Goal: Transaction & Acquisition: Download file/media

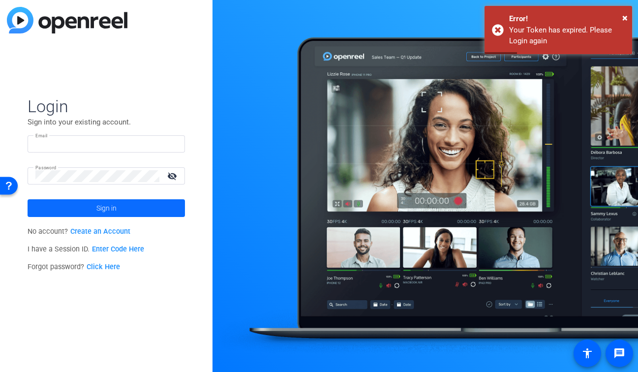
type input "production@themuse.com"
click at [72, 214] on span at bounding box center [106, 208] width 157 height 24
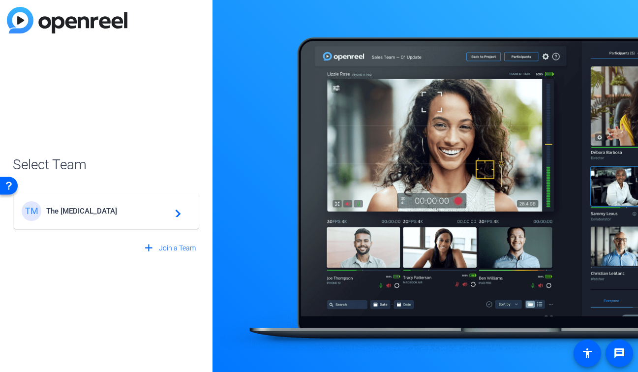
click at [170, 217] on div "TM The Muse navigate_next" at bounding box center [106, 211] width 169 height 20
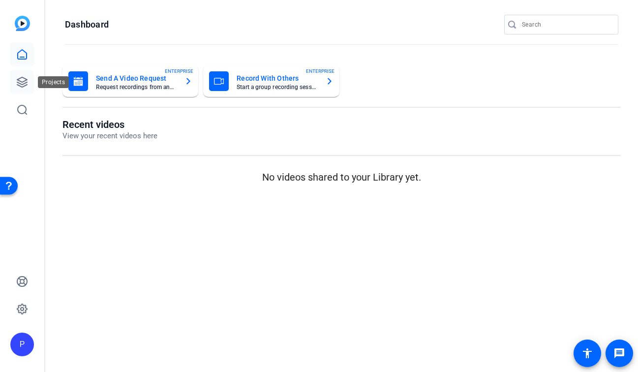
click at [20, 81] on icon at bounding box center [22, 82] width 10 height 10
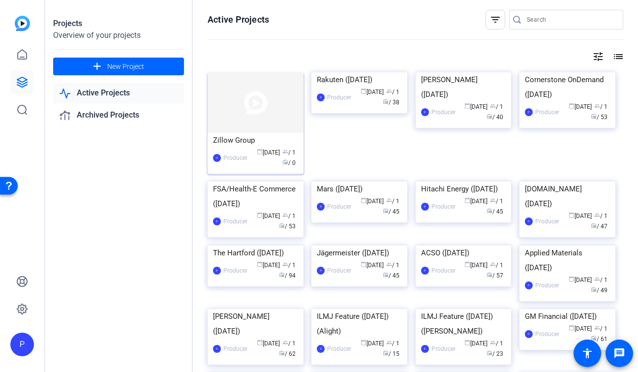
click at [244, 150] on div "P Producer calendar_today Aug 18 group / 1 radio / 0" at bounding box center [255, 158] width 85 height 21
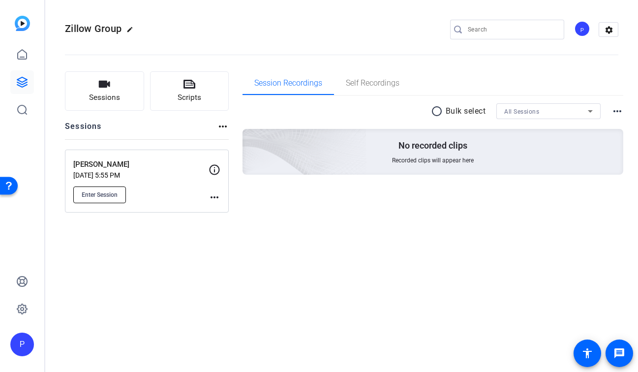
click at [107, 191] on span "Enter Session" at bounding box center [100, 195] width 36 height 8
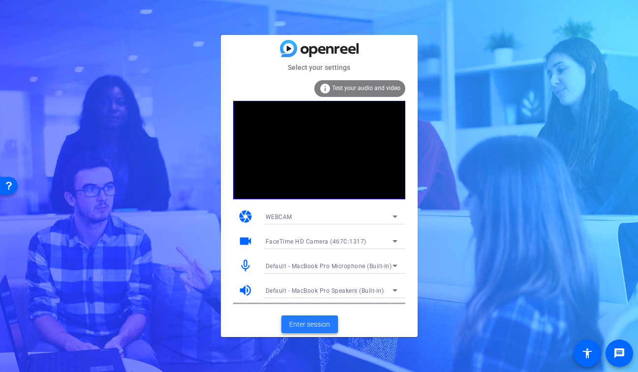
click at [299, 322] on span "Enter session" at bounding box center [309, 324] width 41 height 10
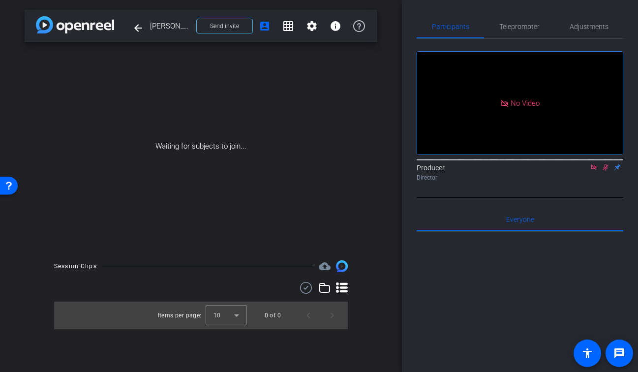
click at [593, 172] on mat-icon at bounding box center [594, 167] width 12 height 9
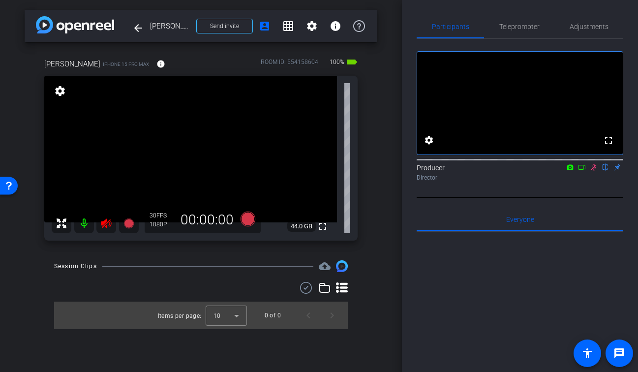
click at [110, 232] on mat-icon at bounding box center [106, 223] width 20 height 20
click at [596, 171] on icon at bounding box center [594, 167] width 8 height 7
click at [603, 26] on span "Adjustments" at bounding box center [589, 26] width 39 height 7
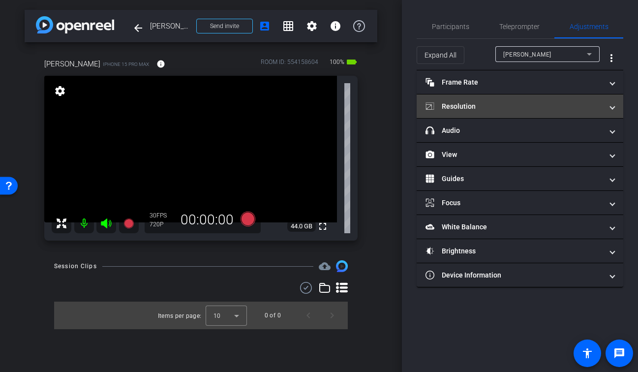
click at [481, 110] on mat-panel-title "Resolution" at bounding box center [513, 106] width 177 height 10
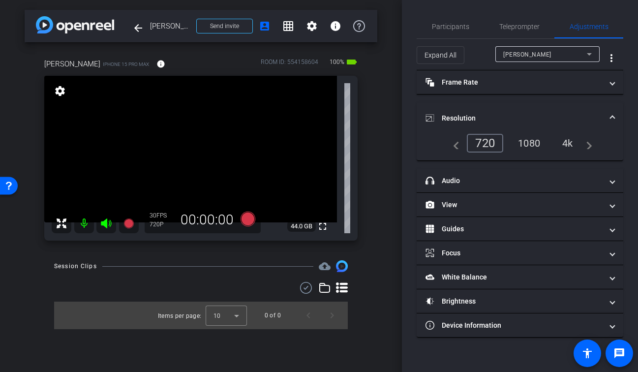
click at [531, 145] on div "1080" at bounding box center [529, 143] width 37 height 17
click at [451, 30] on span "Participants" at bounding box center [450, 26] width 37 height 7
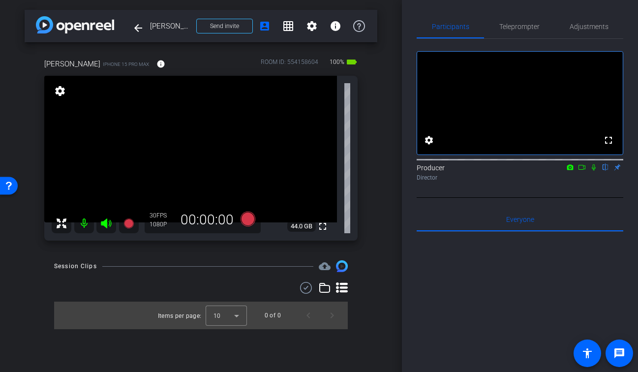
click at [381, 83] on div "arrow_back [PERSON_NAME] Back to project Send invite account_box grid_on settin…" at bounding box center [201, 186] width 402 height 372
click at [321, 227] on mat-icon "fullscreen" at bounding box center [323, 226] width 12 height 12
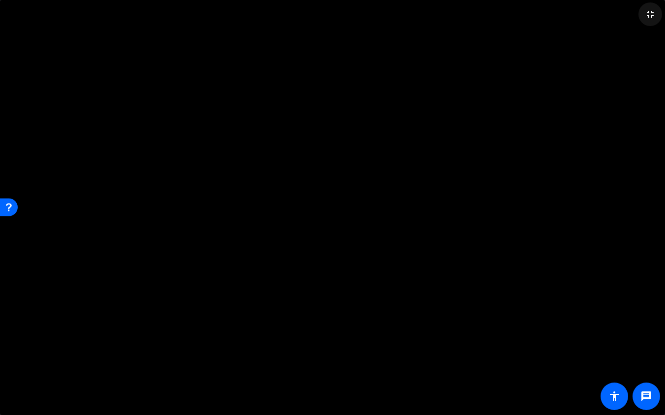
click at [637, 14] on mat-icon "fullscreen_exit" at bounding box center [650, 14] width 12 height 12
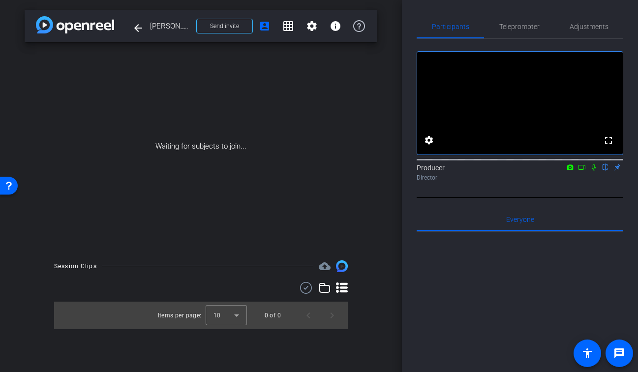
click at [594, 171] on icon at bounding box center [594, 167] width 4 height 6
click at [580, 171] on icon at bounding box center [582, 167] width 8 height 7
click at [605, 171] on icon at bounding box center [606, 167] width 8 height 7
click at [597, 171] on icon at bounding box center [594, 167] width 8 height 7
click at [580, 171] on icon at bounding box center [582, 167] width 8 height 7
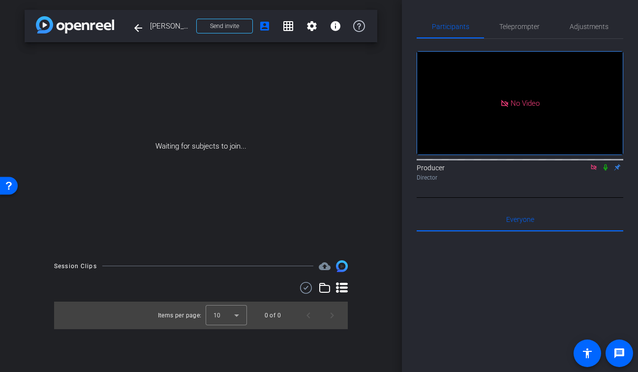
click at [605, 171] on icon at bounding box center [606, 167] width 8 height 7
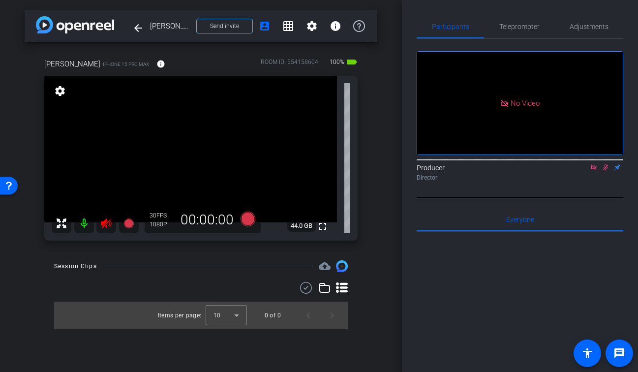
click at [112, 213] on mat-icon at bounding box center [106, 223] width 20 height 20
click at [593, 170] on icon at bounding box center [593, 166] width 5 height 5
click at [597, 171] on icon at bounding box center [594, 167] width 8 height 7
click at [323, 225] on mat-icon "fullscreen" at bounding box center [323, 226] width 12 height 12
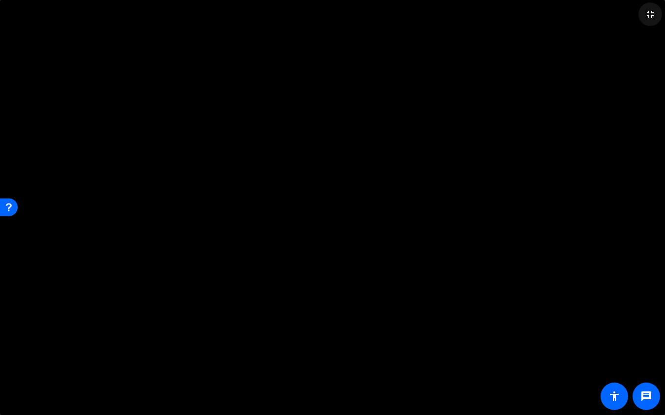
click at [637, 17] on mat-icon "fullscreen_exit" at bounding box center [650, 14] width 12 height 12
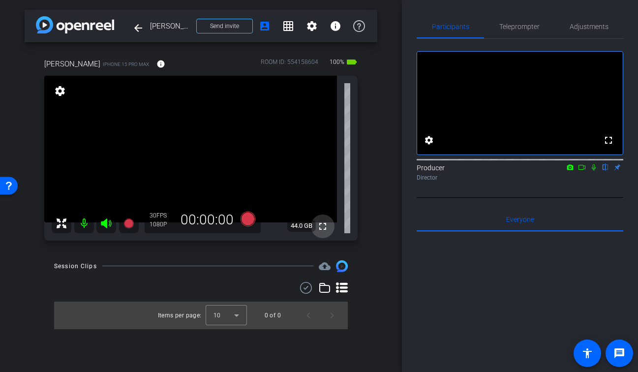
click at [324, 228] on mat-icon "fullscreen" at bounding box center [323, 226] width 12 height 12
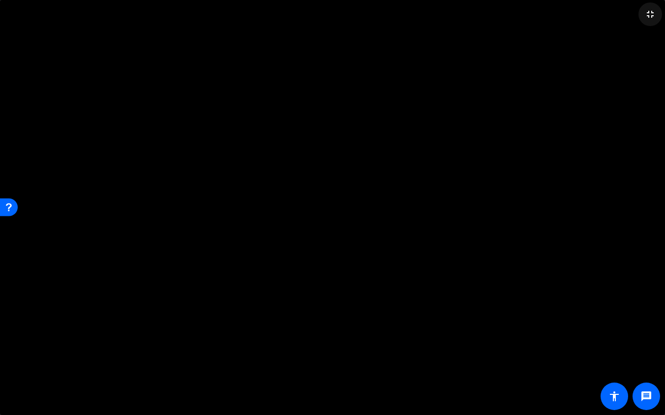
click at [637, 14] on mat-icon "fullscreen_exit" at bounding box center [650, 14] width 12 height 12
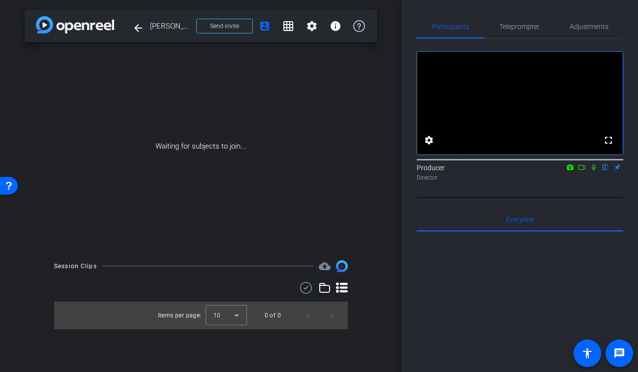
click at [596, 171] on icon at bounding box center [594, 167] width 8 height 7
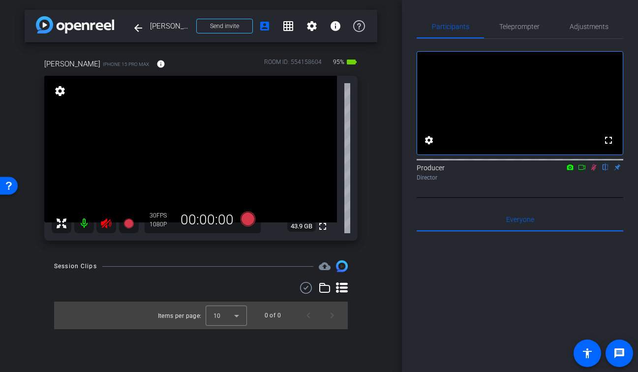
click at [596, 171] on icon at bounding box center [594, 167] width 8 height 7
click at [108, 224] on icon at bounding box center [106, 223] width 12 height 12
click at [592, 30] on span "Adjustments" at bounding box center [589, 27] width 39 height 24
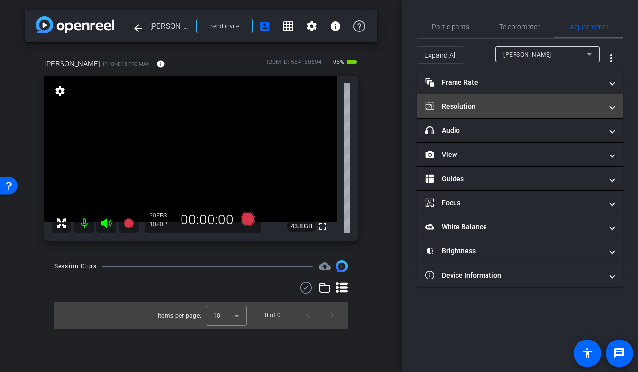
click at [488, 112] on mat-expansion-panel-header "Resolution" at bounding box center [520, 106] width 207 height 24
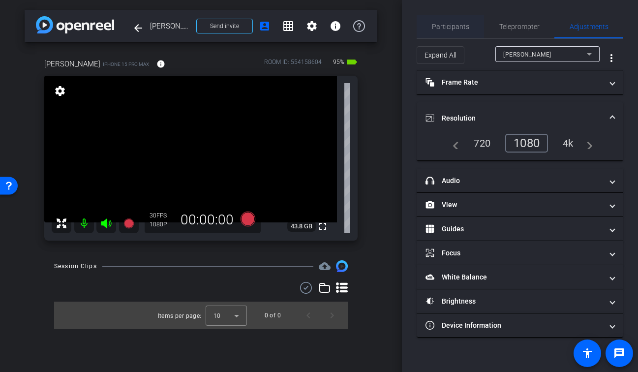
click at [455, 30] on span "Participants" at bounding box center [450, 26] width 37 height 7
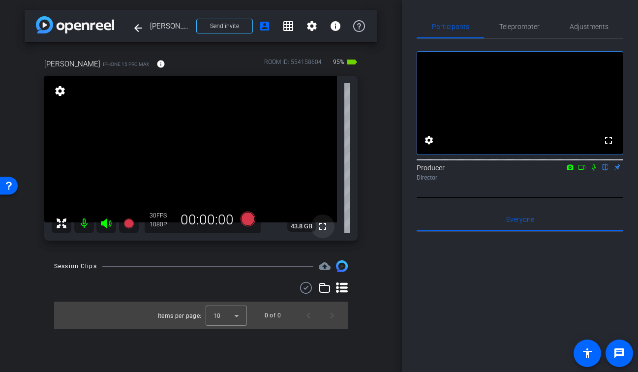
click at [322, 225] on mat-icon "fullscreen" at bounding box center [323, 226] width 12 height 12
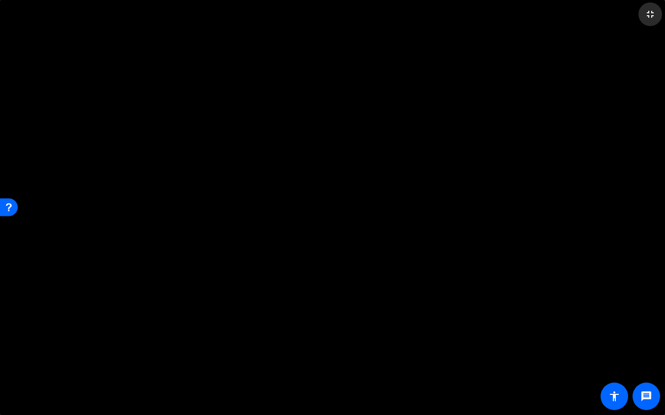
click at [637, 17] on mat-icon "fullscreen_exit" at bounding box center [650, 14] width 12 height 12
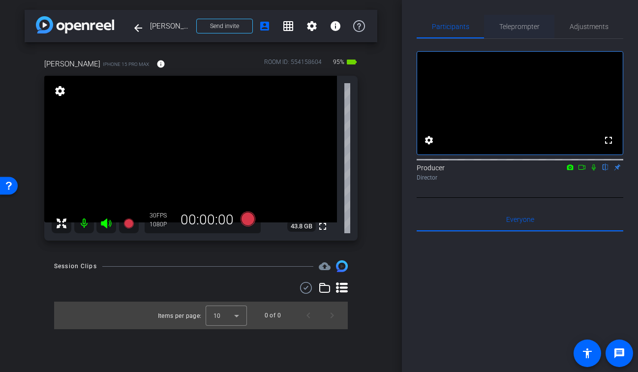
click at [527, 30] on span "Teleprompter" at bounding box center [519, 26] width 40 height 7
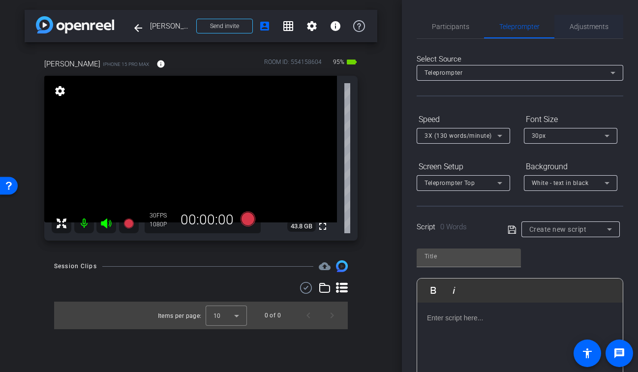
click at [590, 28] on span "Adjustments" at bounding box center [589, 26] width 39 height 7
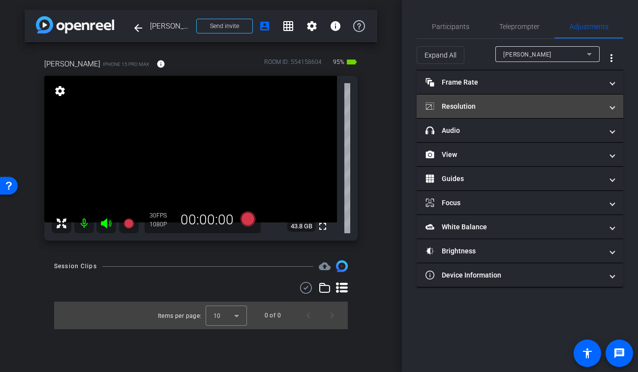
click at [467, 112] on mat-expansion-panel-header "Resolution" at bounding box center [520, 106] width 207 height 24
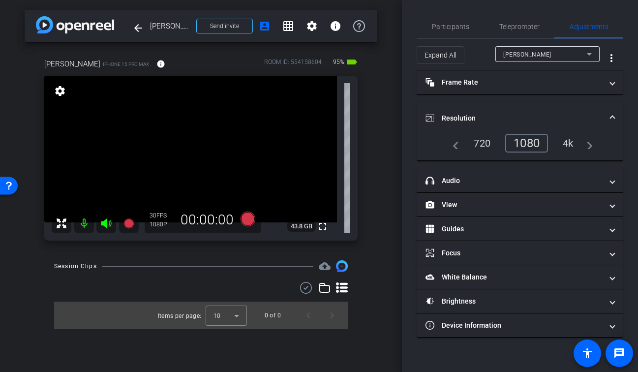
click at [388, 154] on div "arrow_back [PERSON_NAME] Back to project Send invite account_box grid_on settin…" at bounding box center [201, 186] width 402 height 372
click at [381, 185] on div "arrow_back [PERSON_NAME] Back to project Send invite account_box grid_on settin…" at bounding box center [201, 186] width 402 height 372
click at [379, 109] on div "arrow_back [PERSON_NAME] Back to project Send invite account_box grid_on settin…" at bounding box center [201, 186] width 402 height 372
click at [460, 24] on span "Participants" at bounding box center [450, 26] width 37 height 7
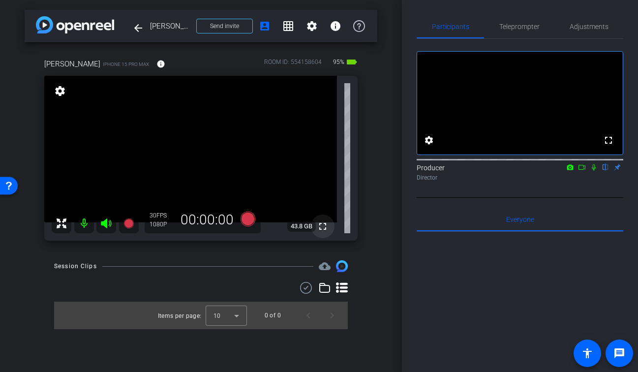
click at [324, 229] on mat-icon "fullscreen" at bounding box center [323, 226] width 12 height 12
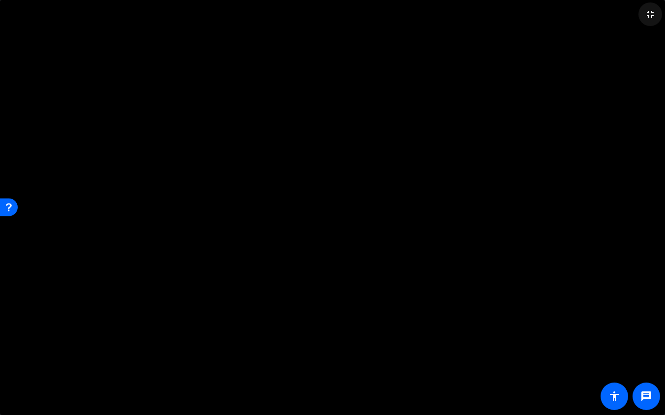
click at [637, 19] on mat-icon "fullscreen_exit" at bounding box center [650, 14] width 12 height 12
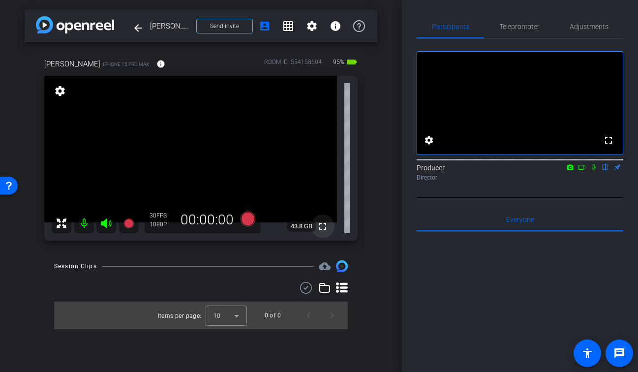
click at [322, 227] on mat-icon "fullscreen" at bounding box center [323, 226] width 12 height 12
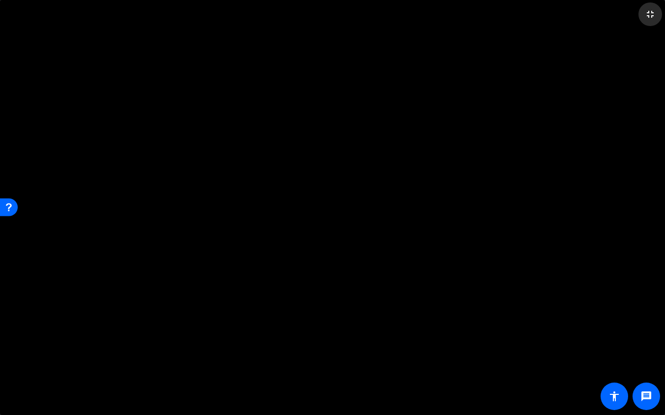
click at [637, 17] on mat-icon "fullscreen_exit" at bounding box center [650, 14] width 12 height 12
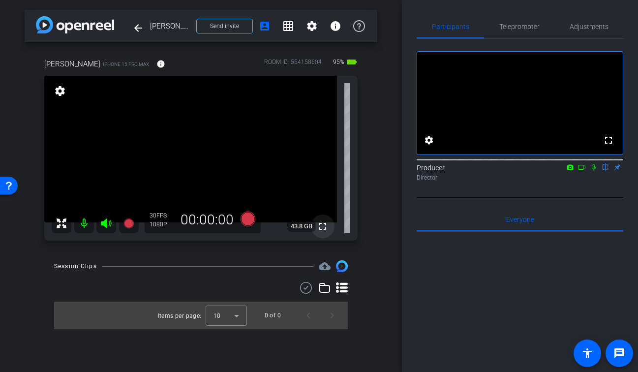
click at [324, 225] on mat-icon "fullscreen" at bounding box center [323, 226] width 12 height 12
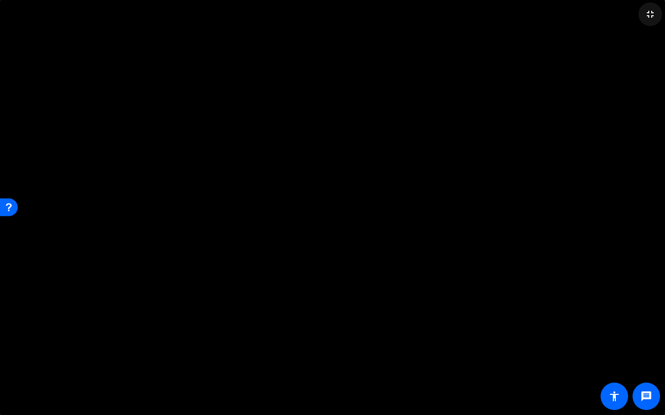
click at [637, 15] on mat-icon "fullscreen_exit" at bounding box center [650, 14] width 12 height 12
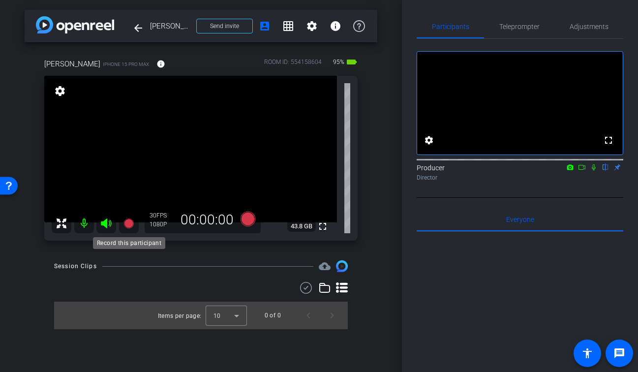
click at [127, 227] on icon at bounding box center [128, 223] width 10 height 10
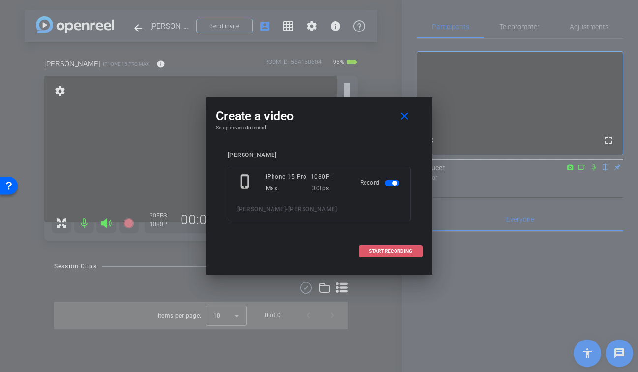
click at [397, 249] on span "START RECORDING" at bounding box center [390, 251] width 43 height 5
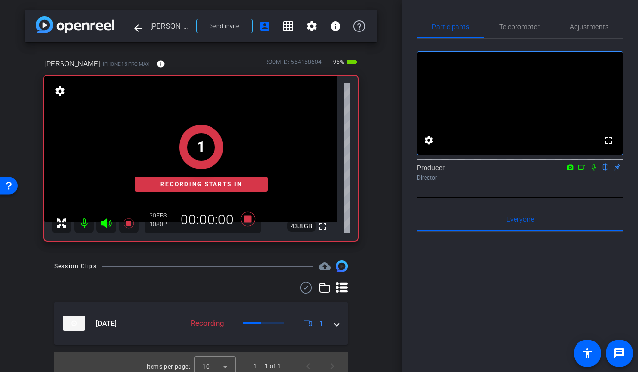
click at [594, 171] on icon at bounding box center [594, 167] width 8 height 7
click at [580, 171] on icon at bounding box center [582, 167] width 8 height 7
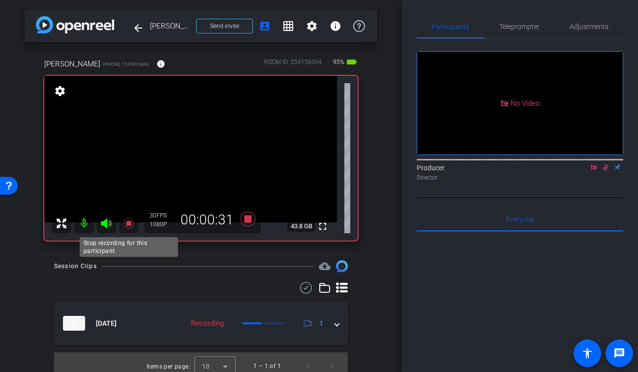
click at [123, 222] on icon at bounding box center [129, 223] width 12 height 12
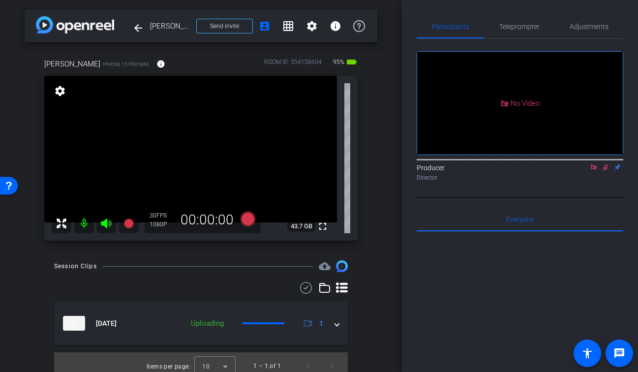
click at [605, 171] on icon at bounding box center [605, 167] width 5 height 6
click at [594, 170] on icon at bounding box center [593, 166] width 5 height 5
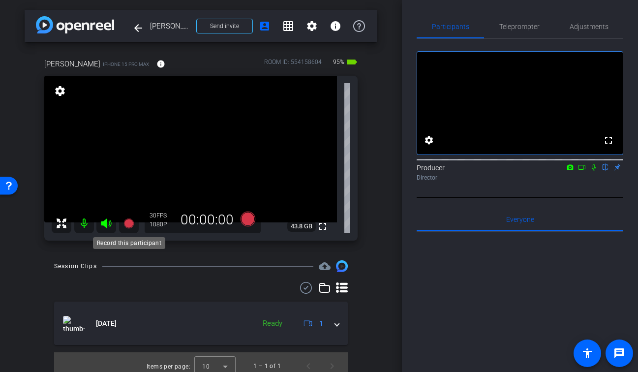
click at [130, 225] on icon at bounding box center [128, 223] width 10 height 10
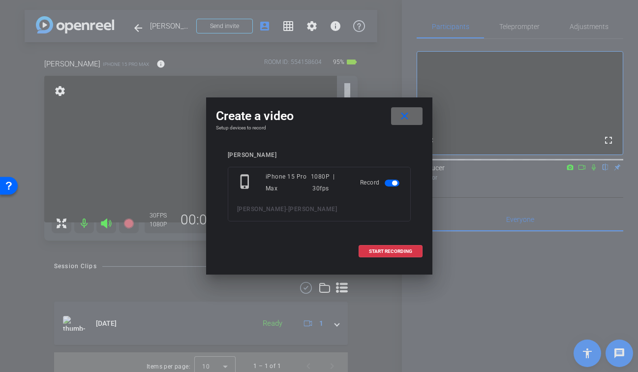
click at [406, 118] on mat-icon "close" at bounding box center [404, 116] width 12 height 12
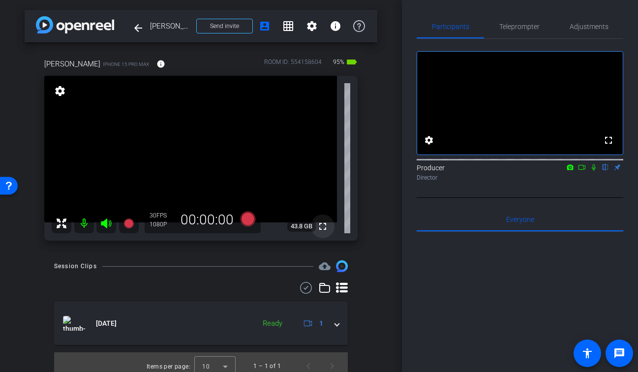
click at [326, 228] on mat-icon "fullscreen" at bounding box center [323, 226] width 12 height 12
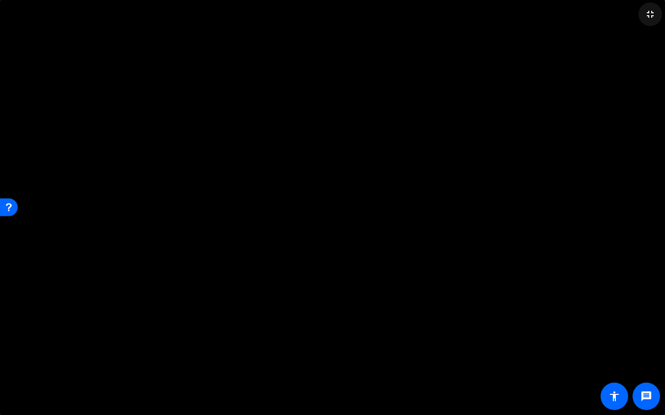
click at [637, 18] on mat-icon "fullscreen_exit" at bounding box center [650, 14] width 12 height 12
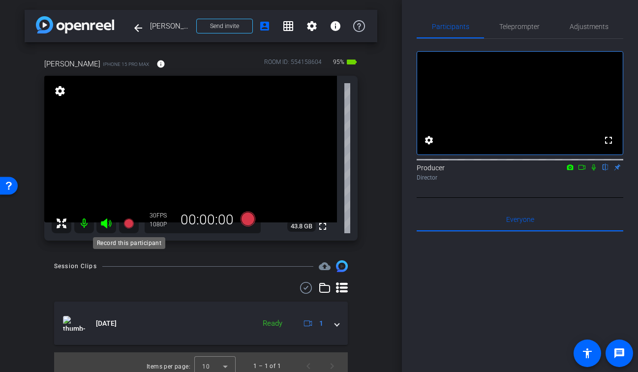
click at [126, 224] on icon at bounding box center [128, 223] width 10 height 10
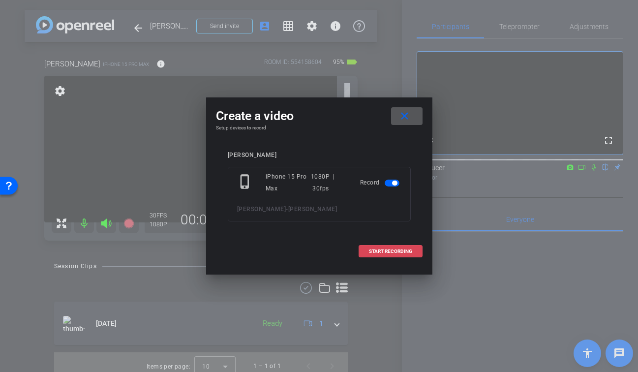
click at [407, 255] on span at bounding box center [390, 252] width 63 height 24
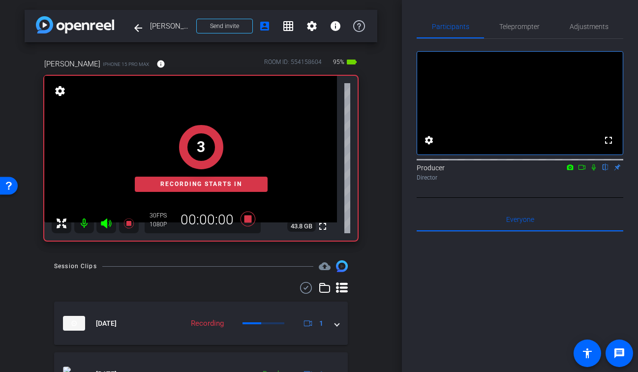
click at [596, 171] on icon at bounding box center [594, 167] width 8 height 7
click at [586, 172] on mat-icon at bounding box center [582, 167] width 12 height 9
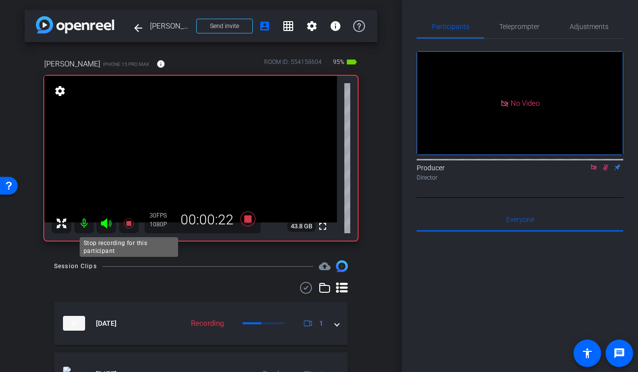
click at [128, 225] on icon at bounding box center [128, 223] width 10 height 10
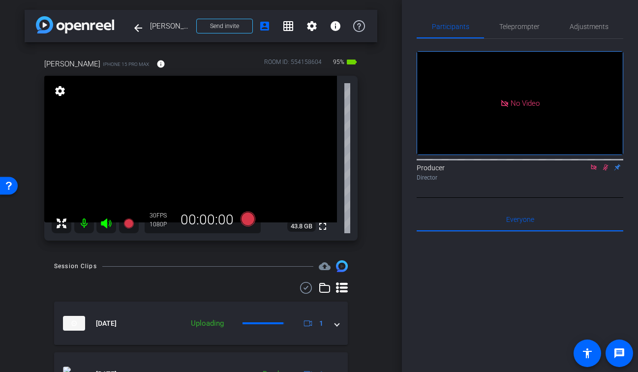
click at [604, 171] on icon at bounding box center [606, 167] width 8 height 7
click at [594, 170] on icon at bounding box center [593, 166] width 5 height 5
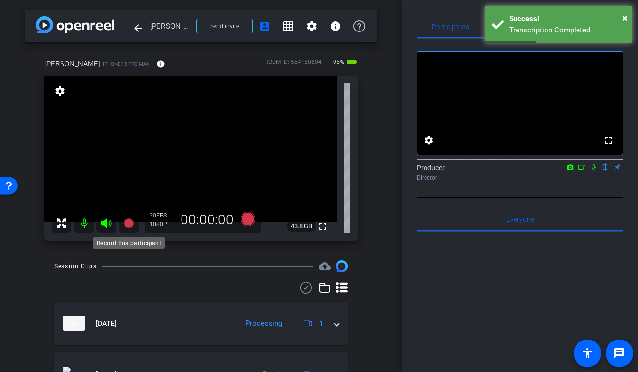
click at [126, 222] on icon at bounding box center [128, 223] width 10 height 10
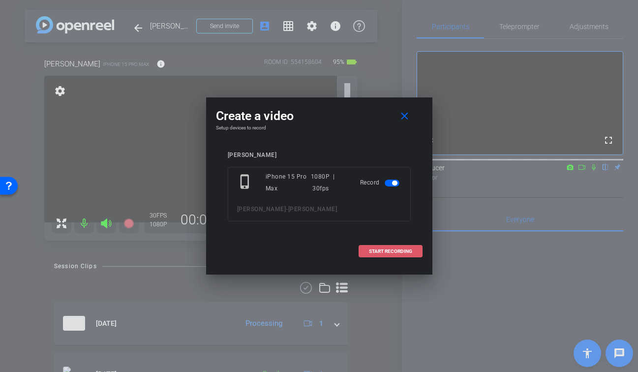
click at [396, 249] on span "START RECORDING" at bounding box center [390, 251] width 43 height 5
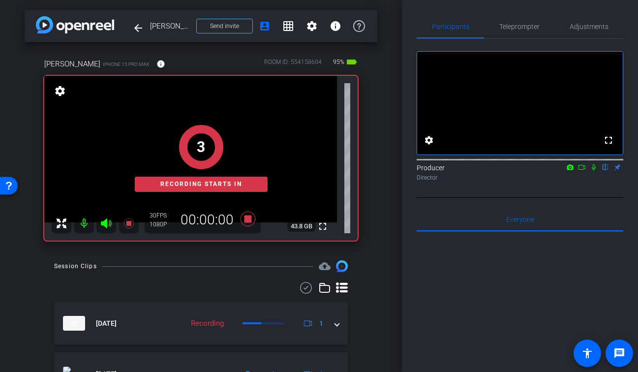
click at [592, 171] on icon at bounding box center [594, 167] width 8 height 7
click at [584, 171] on icon at bounding box center [582, 167] width 8 height 7
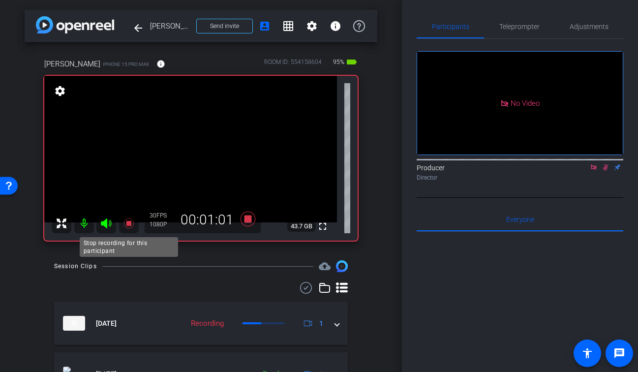
click at [129, 225] on icon at bounding box center [128, 223] width 10 height 10
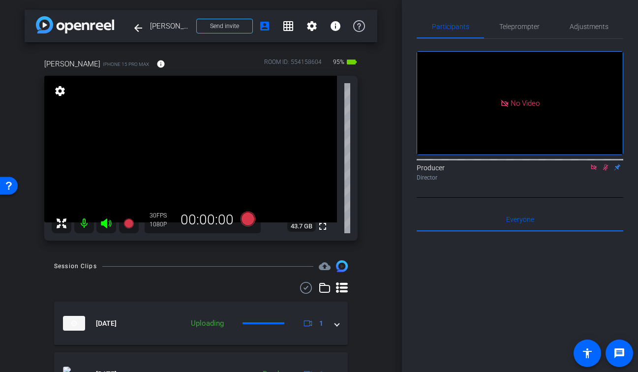
click at [606, 171] on icon at bounding box center [606, 167] width 8 height 7
click at [594, 170] on icon at bounding box center [593, 166] width 5 height 5
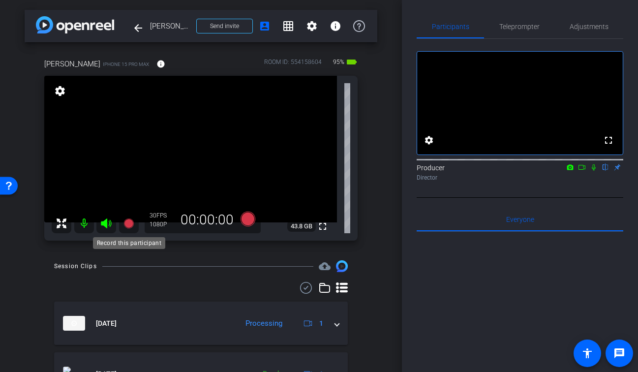
click at [132, 222] on icon at bounding box center [128, 223] width 10 height 10
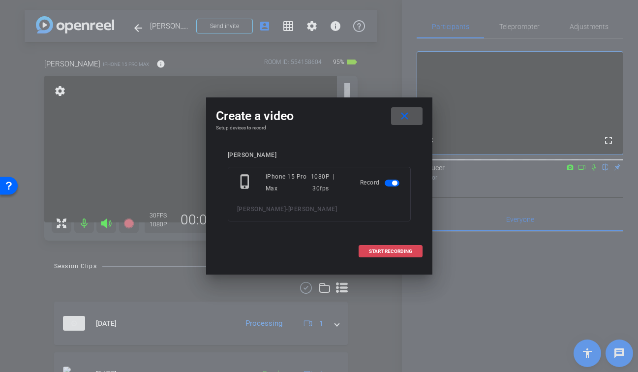
click at [408, 247] on span at bounding box center [390, 252] width 63 height 24
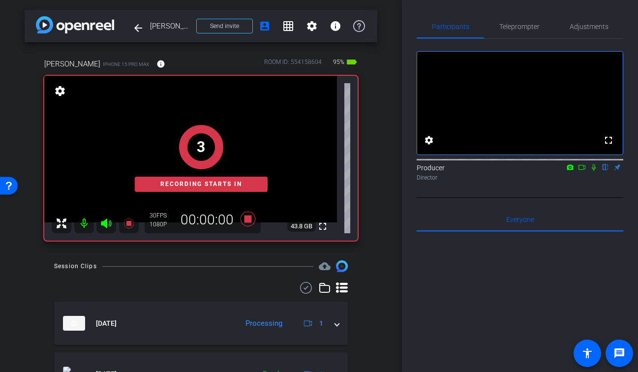
click at [593, 171] on icon at bounding box center [594, 167] width 8 height 7
click at [584, 171] on icon at bounding box center [582, 167] width 8 height 7
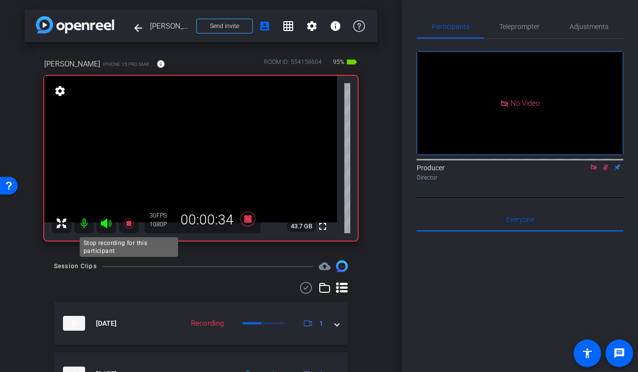
click at [129, 221] on icon at bounding box center [128, 223] width 10 height 10
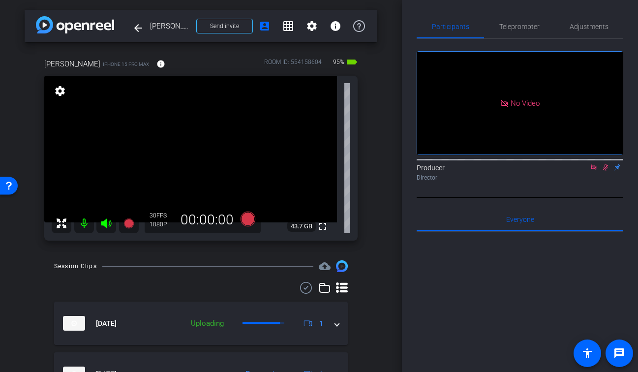
click at [609, 172] on mat-icon at bounding box center [606, 167] width 12 height 9
click at [596, 171] on icon at bounding box center [594, 167] width 8 height 7
click at [127, 219] on icon at bounding box center [128, 223] width 10 height 10
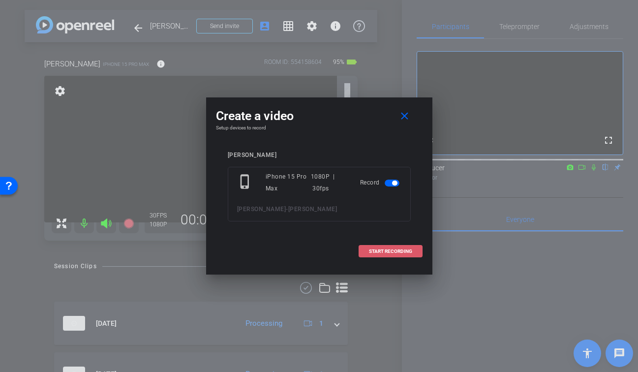
click at [397, 254] on span "START RECORDING" at bounding box center [390, 251] width 43 height 5
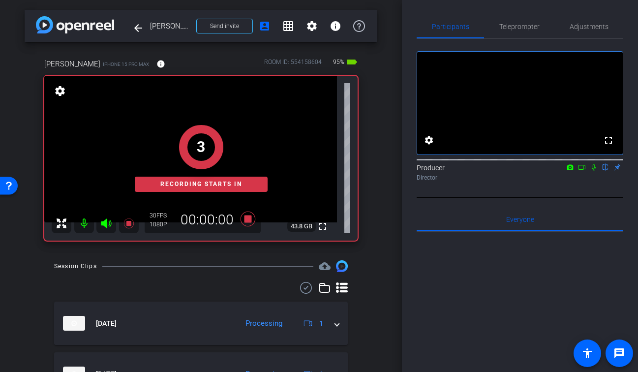
click at [592, 171] on icon at bounding box center [594, 167] width 8 height 7
click at [577, 172] on mat-icon at bounding box center [582, 167] width 12 height 9
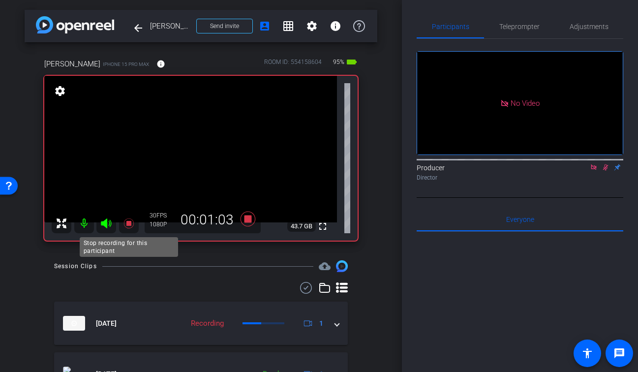
click at [126, 222] on icon at bounding box center [129, 223] width 12 height 12
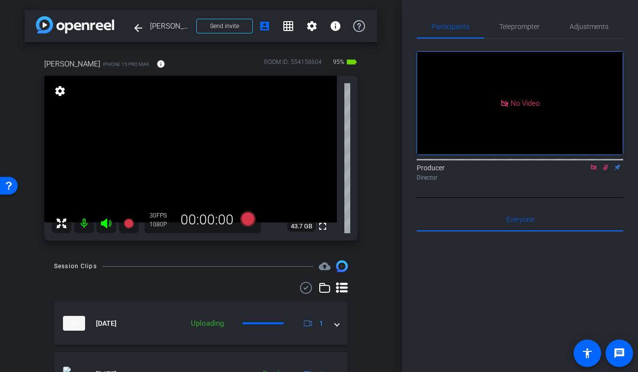
click at [606, 171] on icon at bounding box center [605, 167] width 5 height 6
click at [594, 171] on icon at bounding box center [594, 167] width 8 height 7
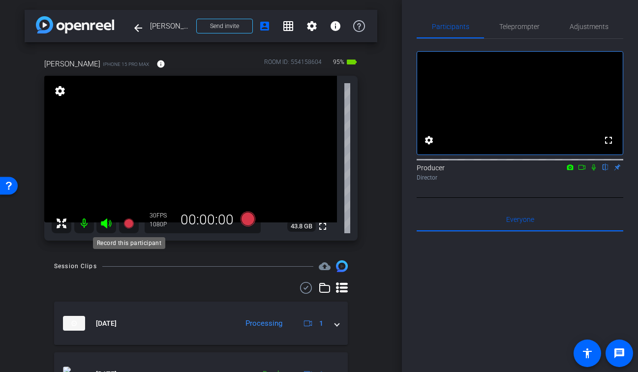
click at [129, 223] on icon at bounding box center [128, 223] width 10 height 10
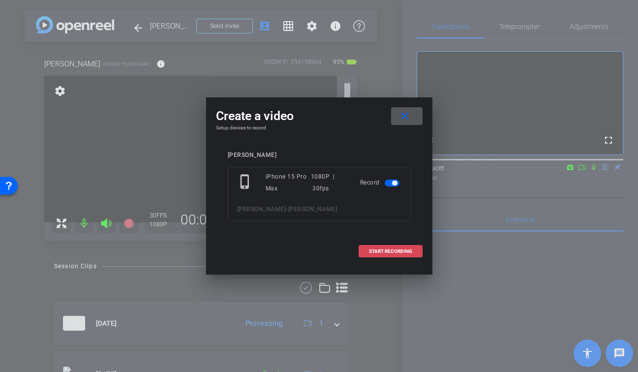
click at [399, 251] on span "START RECORDING" at bounding box center [390, 251] width 43 height 5
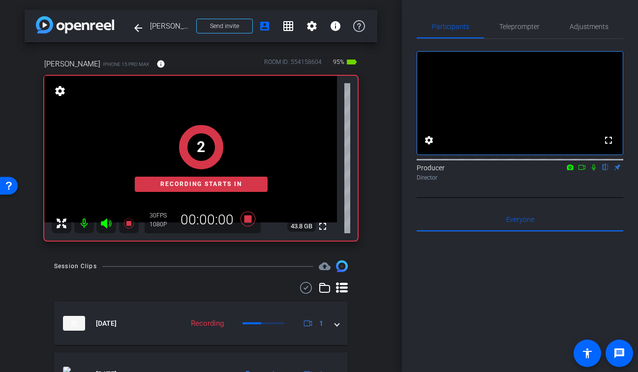
click at [594, 171] on icon at bounding box center [594, 167] width 8 height 7
click at [583, 171] on icon at bounding box center [582, 167] width 8 height 7
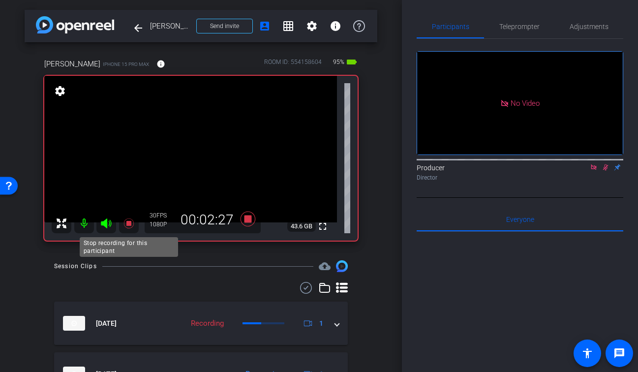
click at [130, 224] on icon at bounding box center [128, 223] width 10 height 10
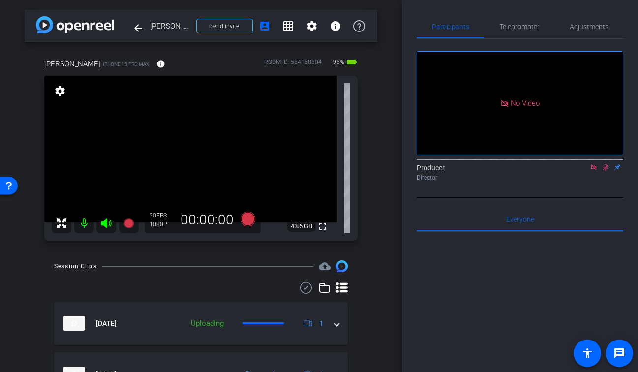
click at [606, 171] on icon at bounding box center [606, 167] width 8 height 7
click at [593, 171] on icon at bounding box center [594, 167] width 8 height 7
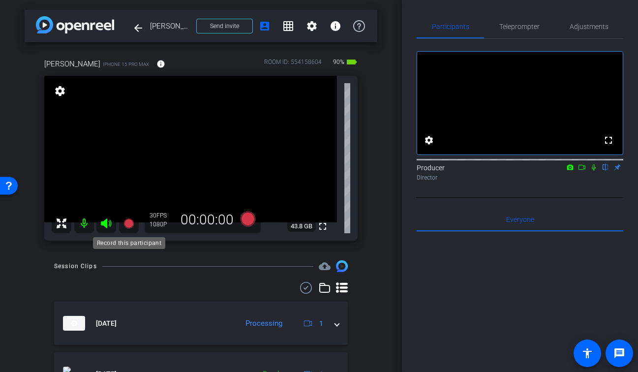
click at [130, 227] on icon at bounding box center [129, 223] width 12 height 12
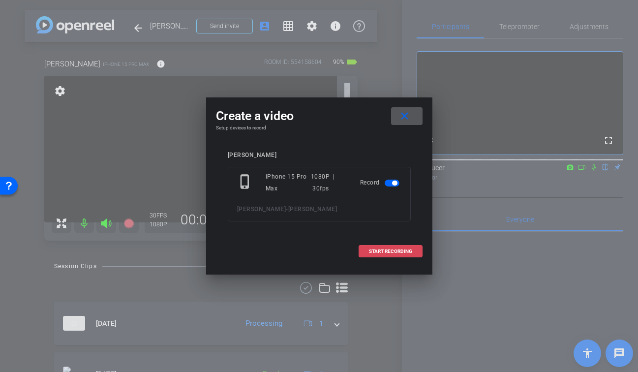
click at [374, 254] on span at bounding box center [390, 252] width 63 height 24
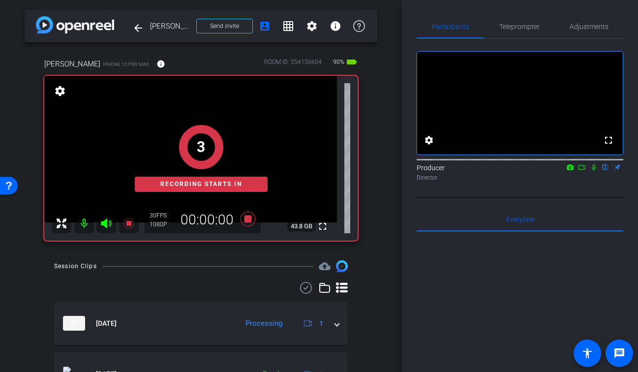
click at [590, 172] on mat-icon at bounding box center [594, 167] width 12 height 9
click at [583, 171] on icon at bounding box center [582, 167] width 8 height 7
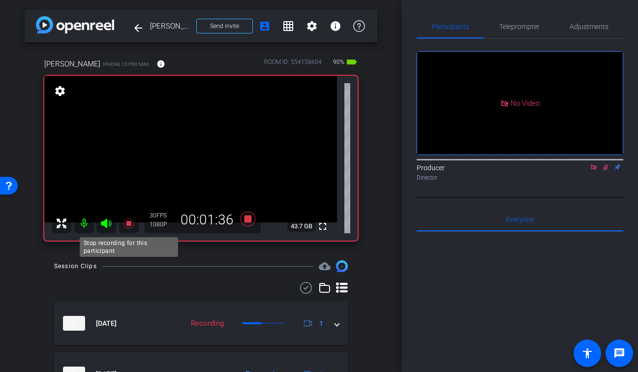
click at [130, 218] on icon at bounding box center [129, 223] width 12 height 12
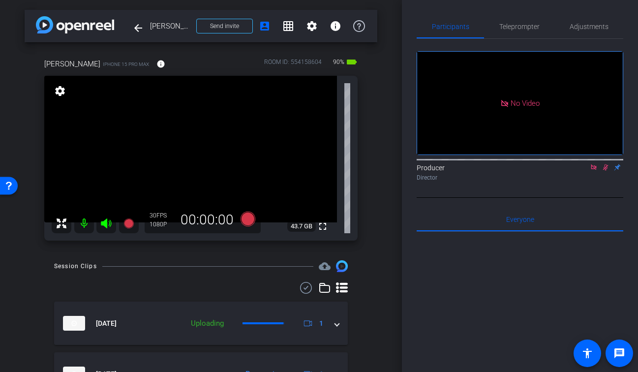
click at [602, 171] on icon at bounding box center [606, 167] width 8 height 7
click at [595, 170] on icon at bounding box center [593, 166] width 5 height 5
click at [325, 228] on mat-icon "fullscreen" at bounding box center [323, 226] width 12 height 12
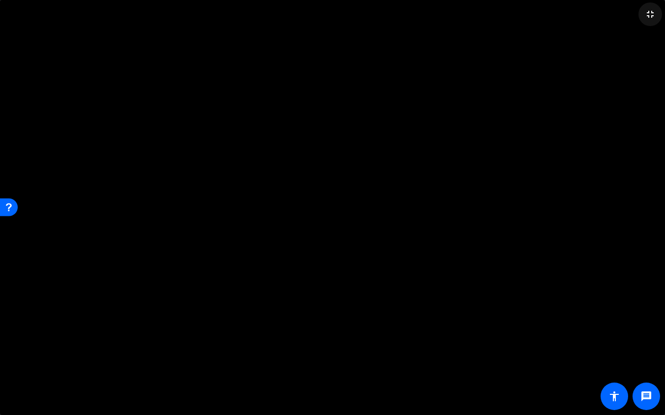
click at [637, 23] on span at bounding box center [650, 14] width 24 height 24
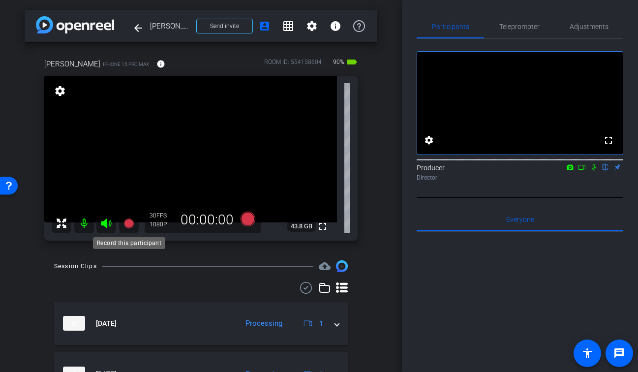
click at [129, 224] on icon at bounding box center [128, 223] width 10 height 10
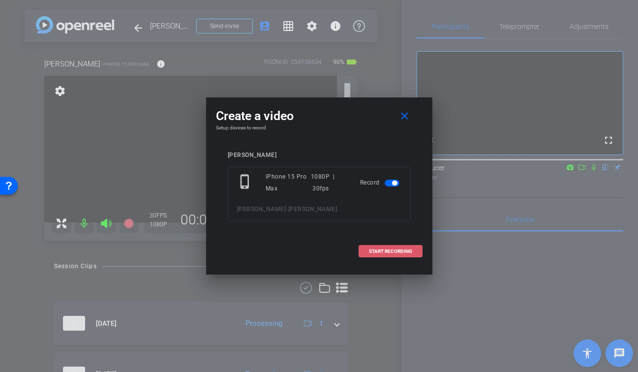
click at [379, 255] on span at bounding box center [390, 252] width 63 height 24
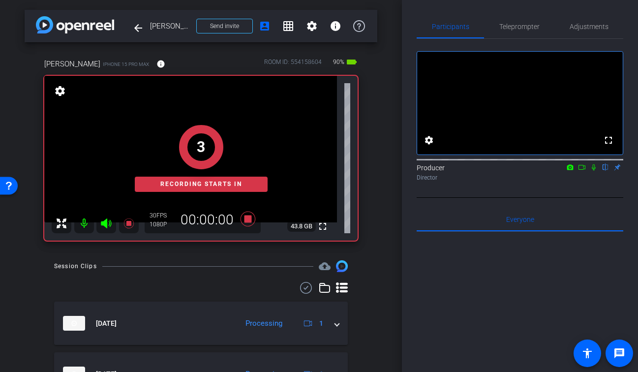
click at [596, 171] on icon at bounding box center [594, 167] width 8 height 7
click at [580, 171] on icon at bounding box center [582, 167] width 8 height 7
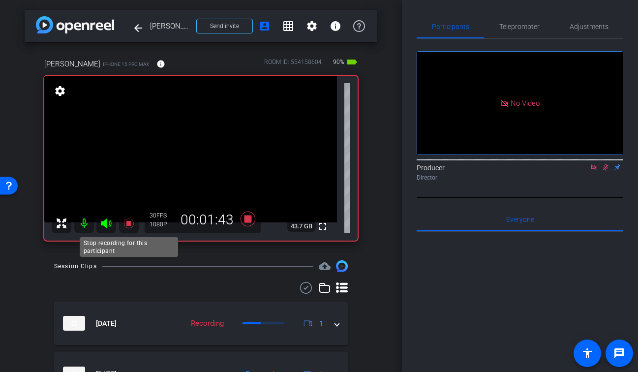
click at [127, 221] on icon at bounding box center [128, 223] width 10 height 10
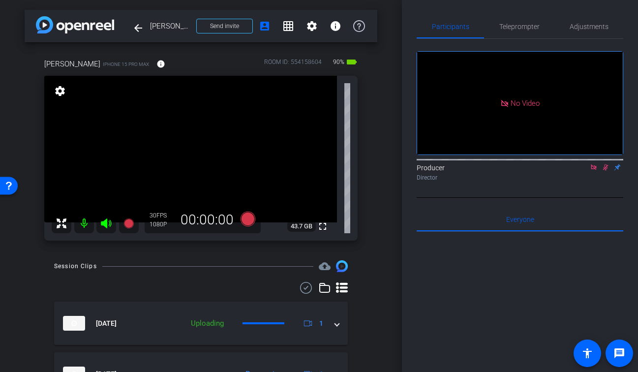
click at [606, 171] on icon at bounding box center [606, 167] width 8 height 7
click at [591, 170] on icon at bounding box center [593, 166] width 5 height 5
click at [131, 223] on icon at bounding box center [128, 223] width 10 height 10
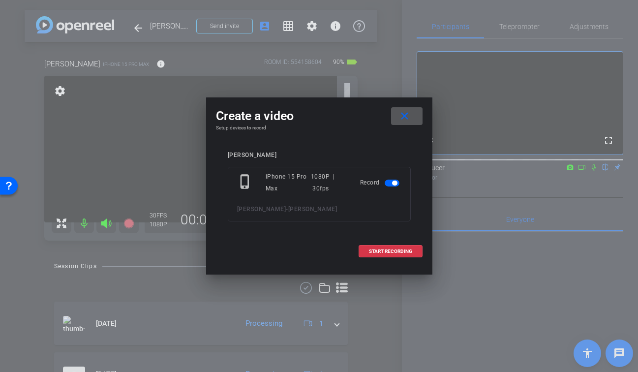
click at [408, 103] on div "Create a video close Setup devices to record [PERSON_NAME] phone_iphone iPhone …" at bounding box center [319, 182] width 226 height 170
click at [408, 117] on mat-icon "close" at bounding box center [404, 116] width 12 height 12
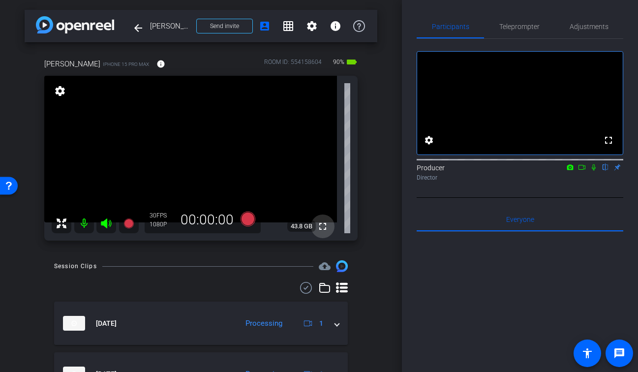
click at [318, 230] on mat-icon "fullscreen" at bounding box center [323, 226] width 12 height 12
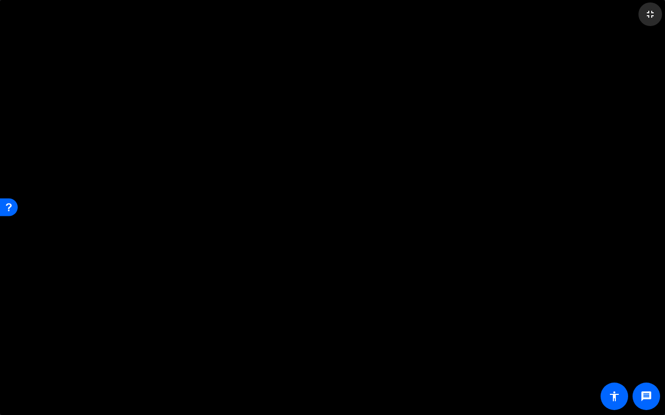
click at [637, 21] on span at bounding box center [650, 14] width 24 height 24
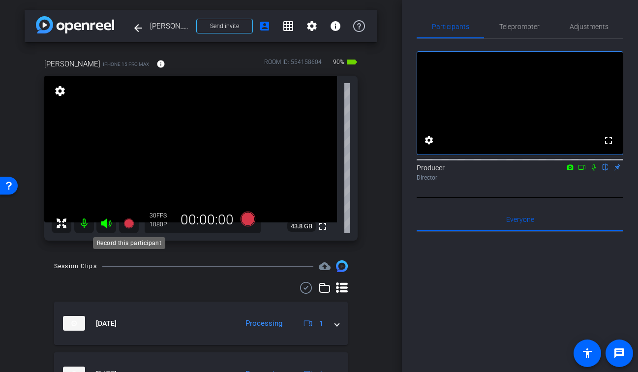
click at [131, 222] on icon at bounding box center [128, 223] width 10 height 10
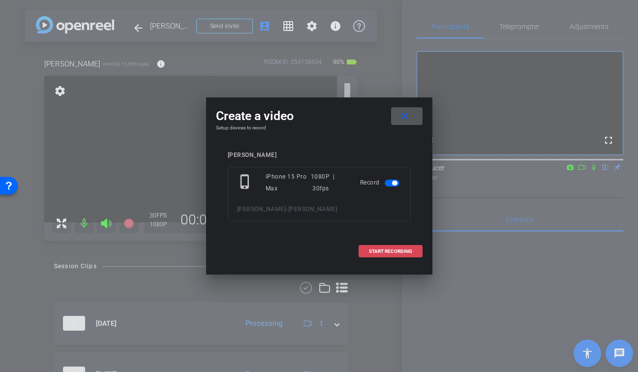
click at [371, 246] on span at bounding box center [390, 252] width 63 height 24
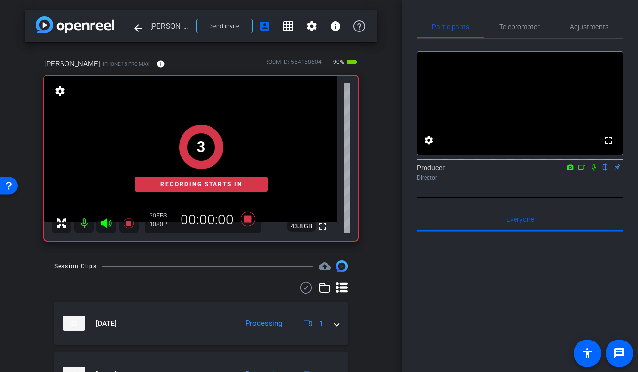
click at [596, 171] on icon at bounding box center [594, 167] width 8 height 7
click at [582, 170] on icon at bounding box center [581, 167] width 7 height 5
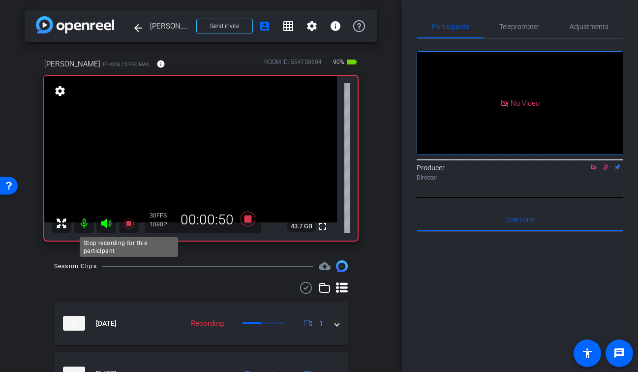
click at [129, 225] on icon at bounding box center [129, 223] width 12 height 12
click at [609, 172] on mat-icon at bounding box center [606, 167] width 12 height 9
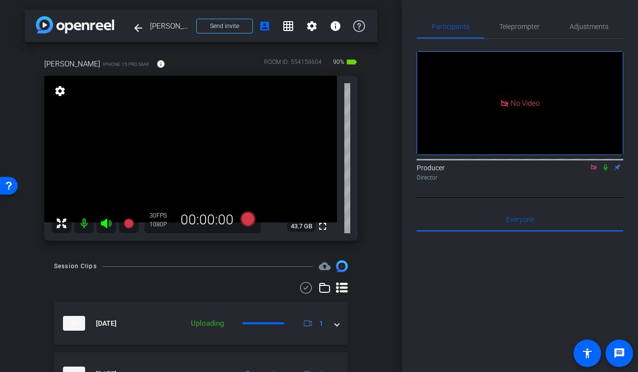
click at [595, 170] on icon at bounding box center [593, 166] width 5 height 5
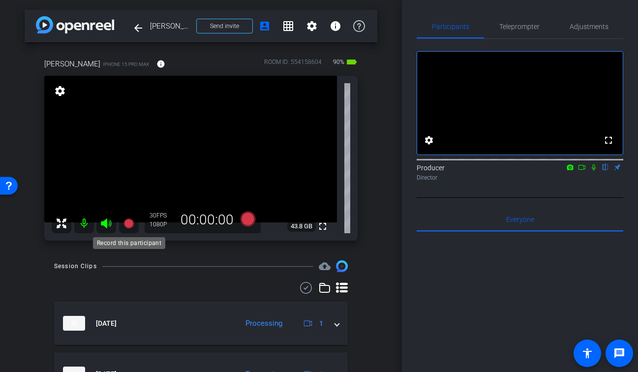
click at [130, 221] on icon at bounding box center [128, 223] width 10 height 10
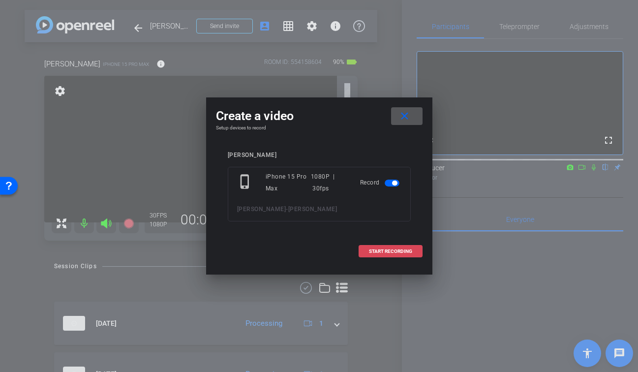
click at [410, 251] on span "START RECORDING" at bounding box center [390, 251] width 43 height 5
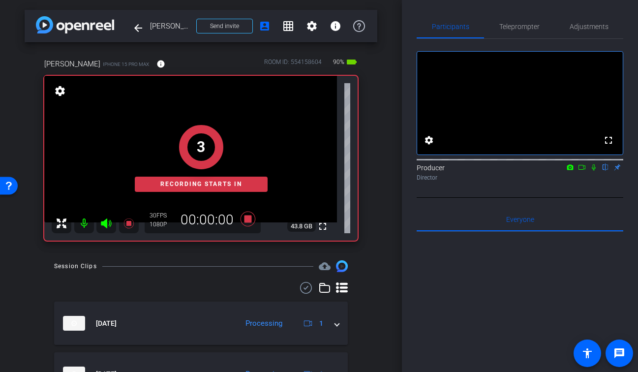
click at [594, 171] on icon at bounding box center [594, 167] width 4 height 6
click at [580, 171] on icon at bounding box center [582, 167] width 8 height 7
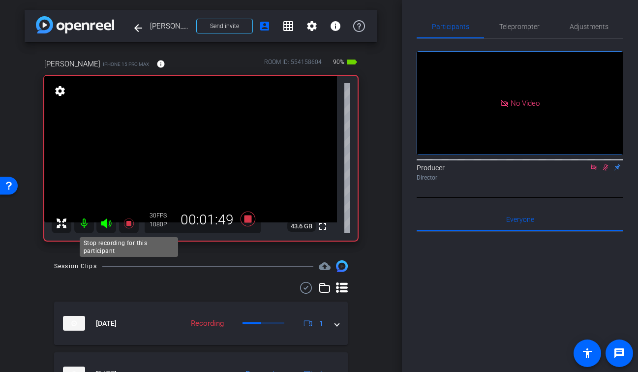
click at [127, 227] on icon at bounding box center [129, 223] width 12 height 12
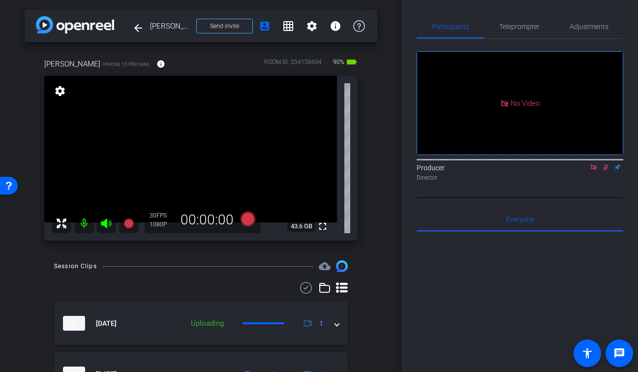
click at [604, 171] on icon at bounding box center [606, 167] width 8 height 7
click at [593, 170] on icon at bounding box center [593, 166] width 5 height 5
click at [125, 225] on icon at bounding box center [128, 223] width 10 height 10
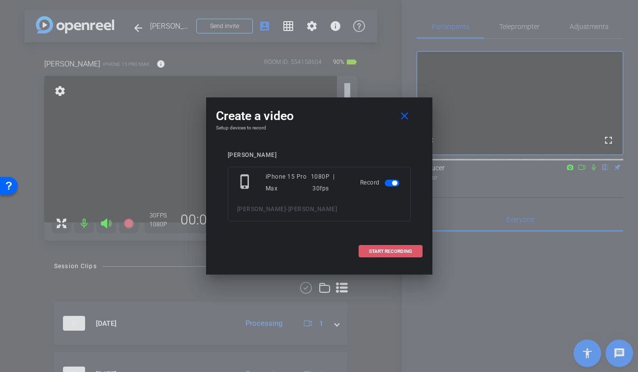
click at [412, 250] on span at bounding box center [390, 252] width 63 height 24
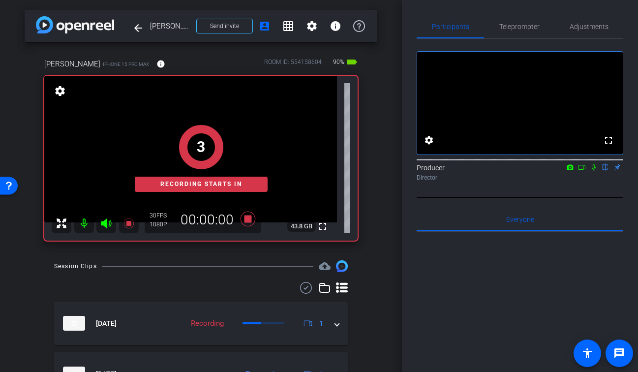
click at [593, 171] on icon at bounding box center [594, 167] width 4 height 6
click at [582, 171] on icon at bounding box center [582, 167] width 8 height 7
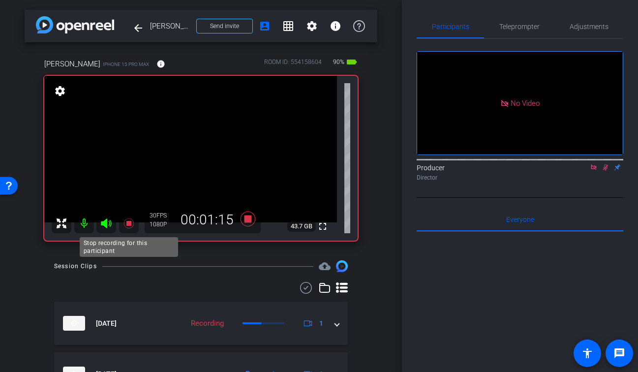
click at [133, 226] on icon at bounding box center [129, 223] width 12 height 12
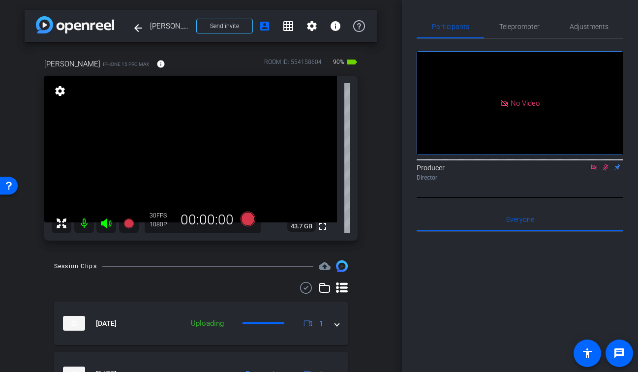
click at [606, 171] on icon at bounding box center [606, 167] width 8 height 7
click at [595, 170] on icon at bounding box center [593, 166] width 5 height 5
click at [130, 224] on icon at bounding box center [128, 223] width 10 height 10
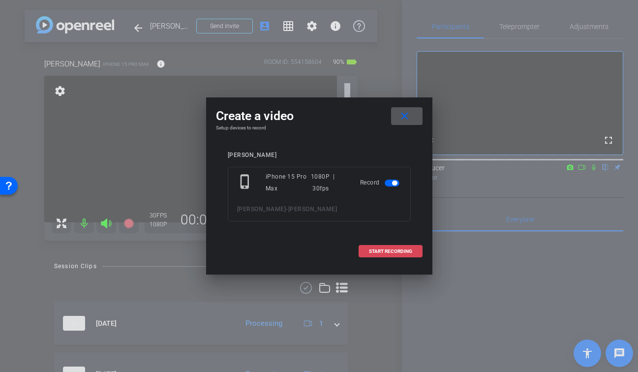
click at [403, 250] on span "START RECORDING" at bounding box center [390, 251] width 43 height 5
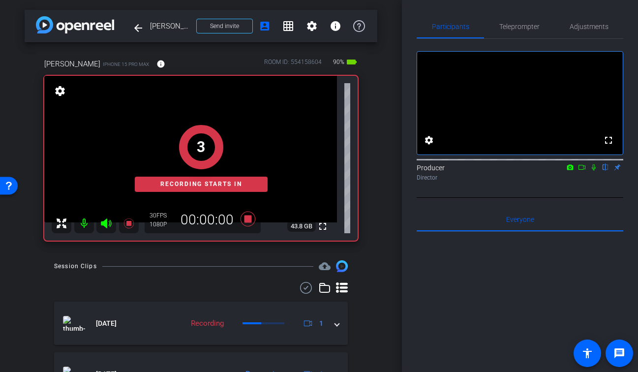
click at [593, 171] on icon at bounding box center [594, 167] width 8 height 7
click at [582, 171] on icon at bounding box center [582, 167] width 8 height 7
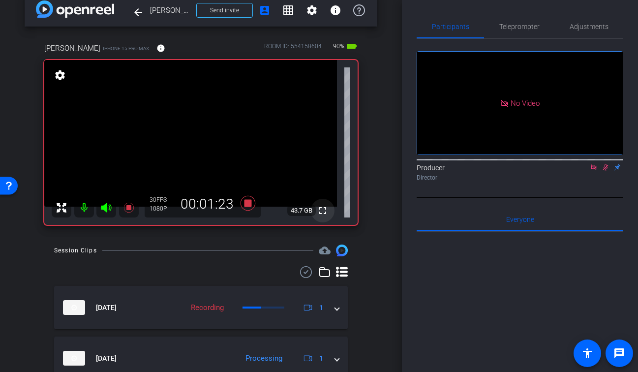
scroll to position [18, 0]
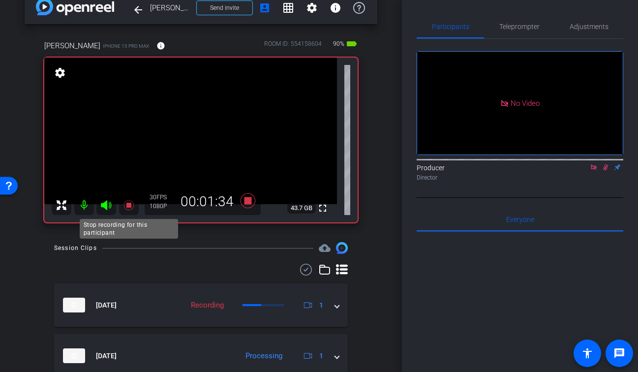
click at [126, 205] on icon at bounding box center [129, 205] width 12 height 12
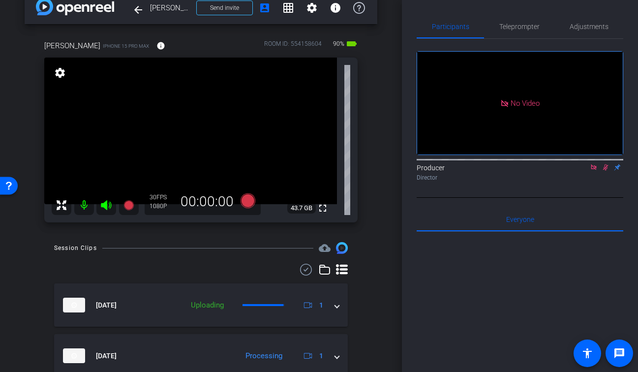
click at [605, 171] on icon at bounding box center [606, 167] width 8 height 7
click at [594, 170] on icon at bounding box center [593, 166] width 5 height 5
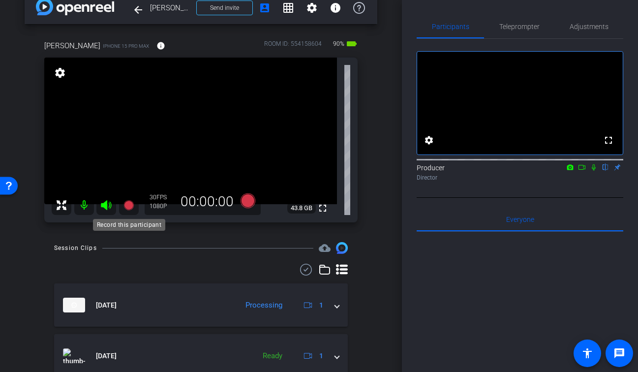
click at [130, 204] on icon at bounding box center [128, 205] width 10 height 10
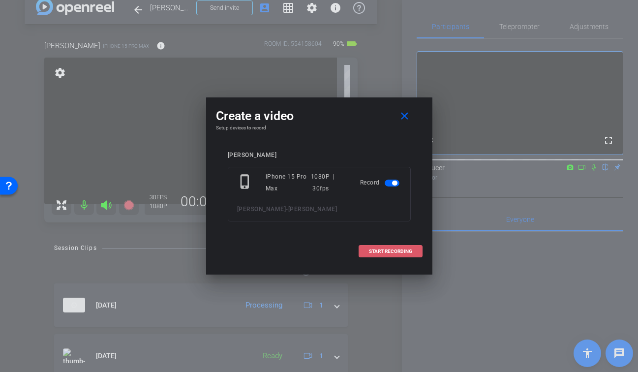
click at [375, 253] on span "START RECORDING" at bounding box center [390, 251] width 43 height 5
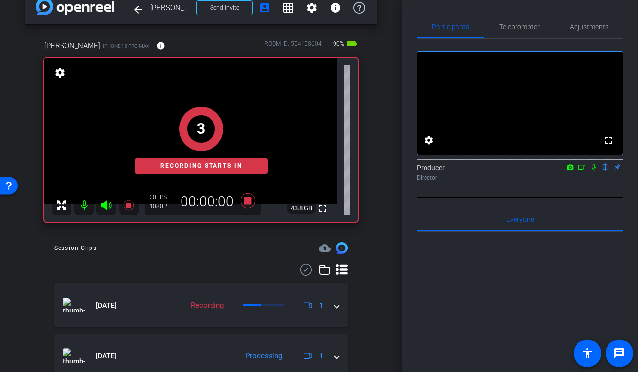
click at [593, 171] on icon at bounding box center [594, 167] width 8 height 7
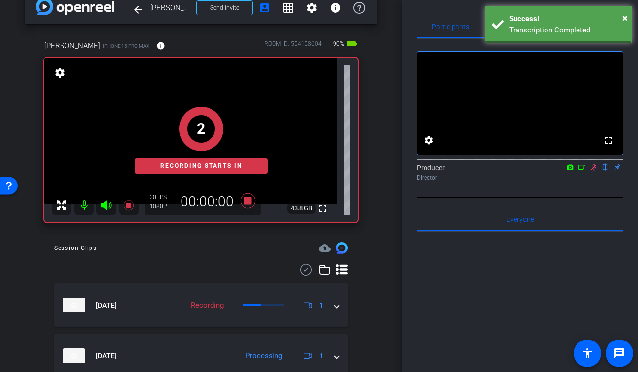
click at [581, 171] on icon at bounding box center [582, 167] width 8 height 7
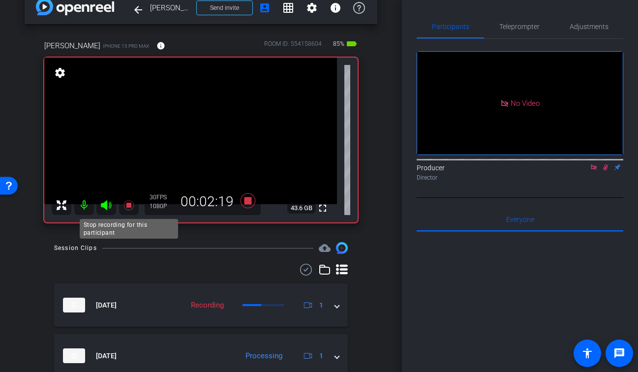
click at [130, 206] on icon at bounding box center [128, 205] width 10 height 10
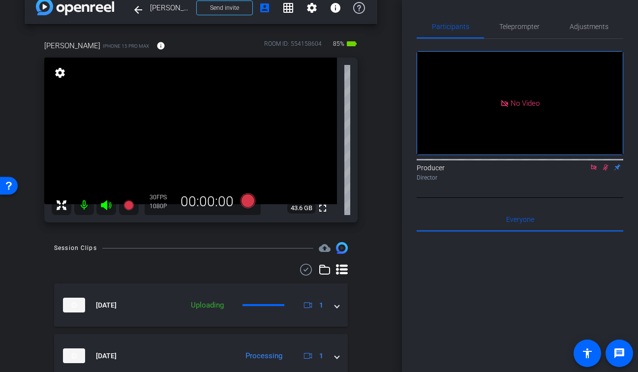
click at [608, 171] on icon at bounding box center [606, 167] width 8 height 7
click at [596, 171] on icon at bounding box center [594, 167] width 8 height 7
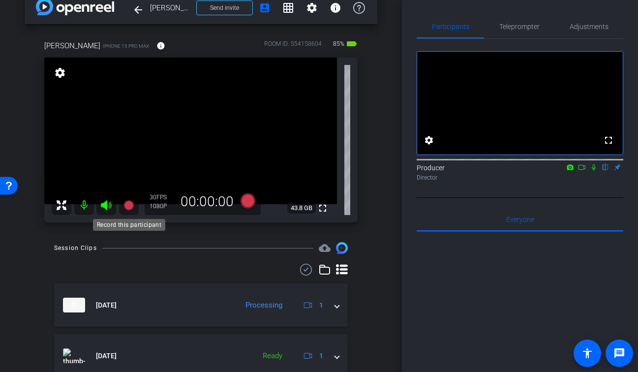
click at [129, 204] on icon at bounding box center [128, 205] width 10 height 10
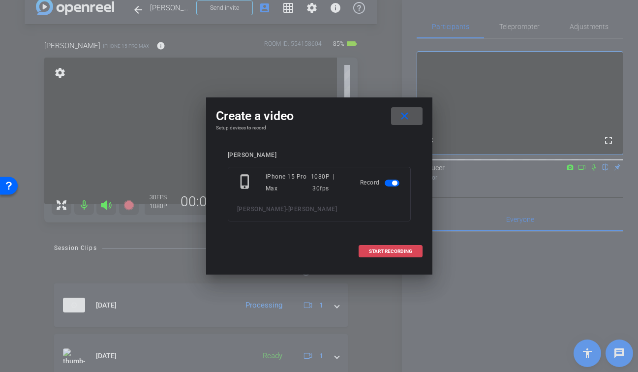
click at [395, 250] on span "START RECORDING" at bounding box center [390, 251] width 43 height 5
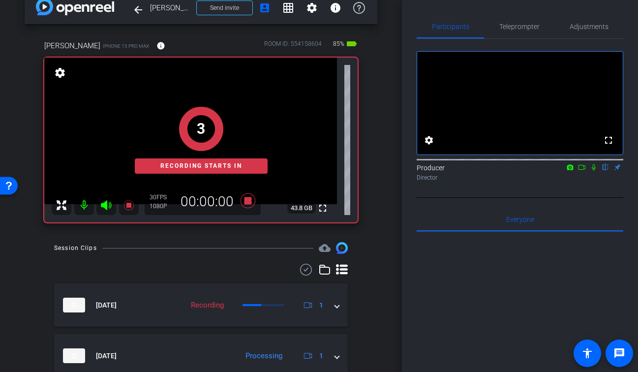
click at [595, 171] on icon at bounding box center [594, 167] width 4 height 6
click at [579, 171] on icon at bounding box center [582, 167] width 8 height 7
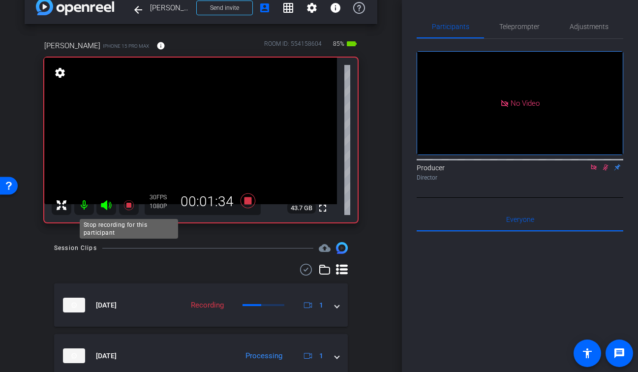
click at [130, 206] on icon at bounding box center [128, 205] width 10 height 10
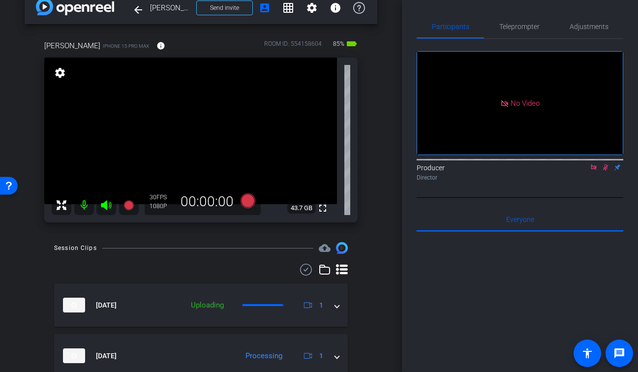
click at [605, 171] on icon at bounding box center [606, 167] width 8 height 7
click at [595, 171] on icon at bounding box center [594, 167] width 8 height 7
click at [378, 122] on div "arrow_back [PERSON_NAME] Back to project Send invite account_box grid_on settin…" at bounding box center [201, 168] width 402 height 372
click at [133, 209] on icon at bounding box center [129, 205] width 12 height 12
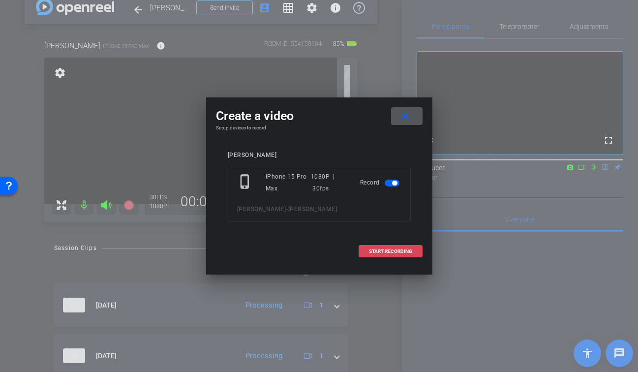
click at [376, 248] on button "START RECORDING" at bounding box center [391, 251] width 64 height 12
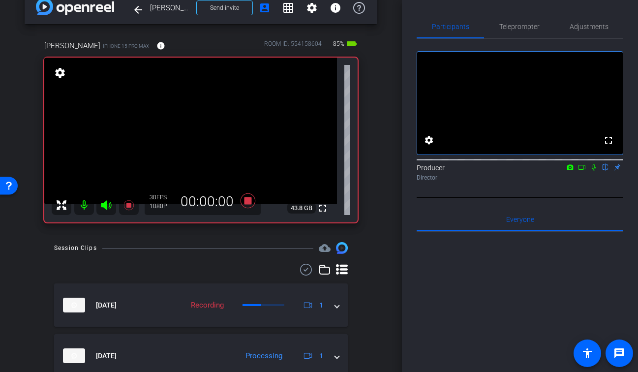
click at [594, 171] on icon at bounding box center [594, 167] width 4 height 6
click at [583, 171] on icon at bounding box center [582, 167] width 8 height 7
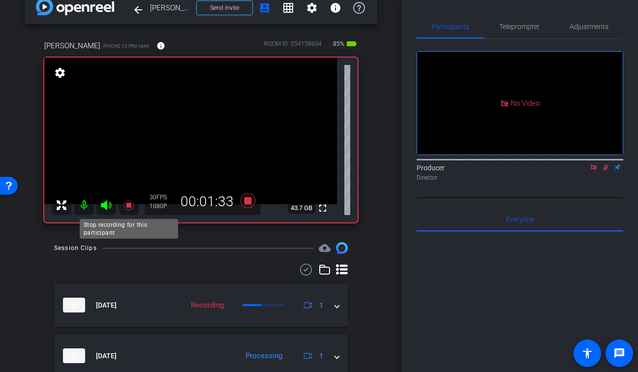
click at [128, 208] on icon at bounding box center [129, 205] width 12 height 12
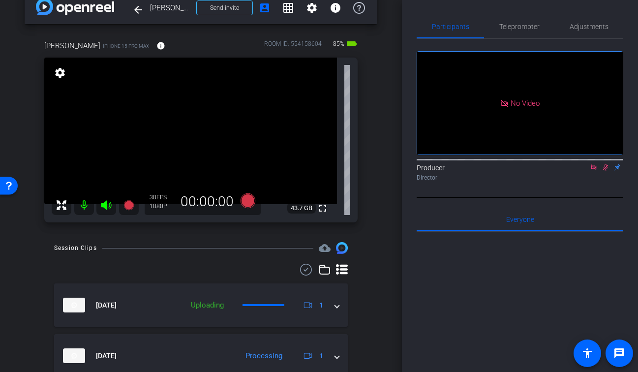
click at [606, 171] on icon at bounding box center [605, 167] width 5 height 6
click at [594, 171] on icon at bounding box center [594, 167] width 8 height 7
click at [327, 209] on mat-icon "fullscreen" at bounding box center [323, 208] width 12 height 12
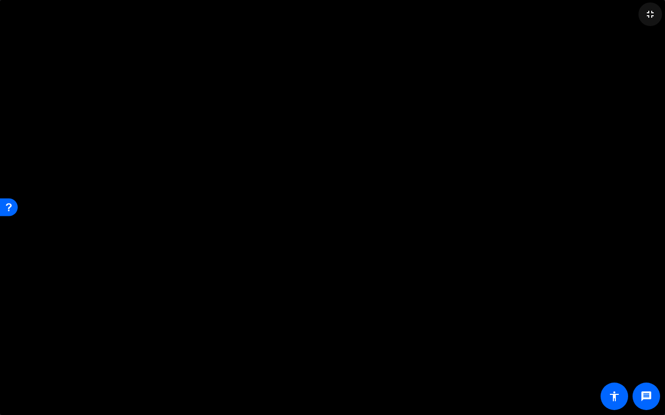
click at [637, 16] on mat-icon "fullscreen_exit" at bounding box center [650, 14] width 12 height 12
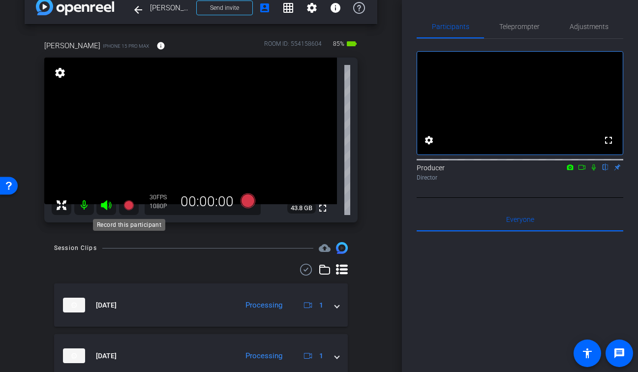
click at [126, 208] on icon at bounding box center [128, 205] width 10 height 10
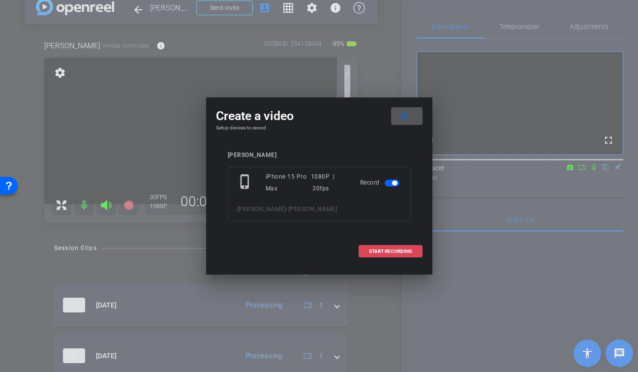
click at [385, 249] on span "START RECORDING" at bounding box center [390, 251] width 43 height 5
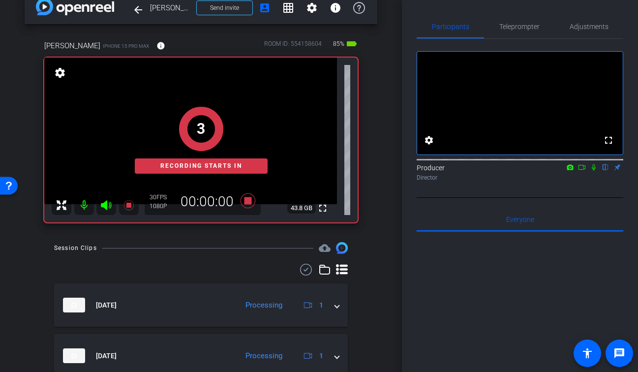
click at [594, 171] on icon at bounding box center [594, 167] width 8 height 7
click at [583, 171] on icon at bounding box center [582, 167] width 8 height 7
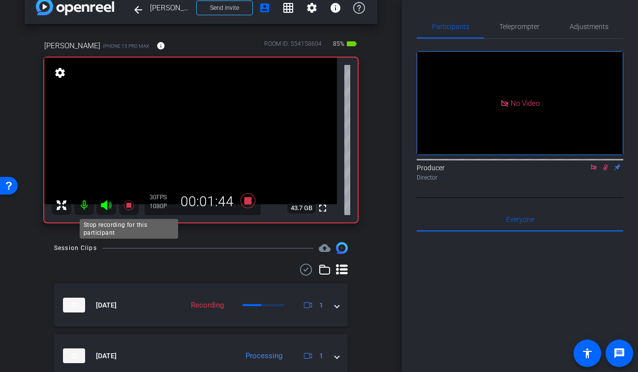
click at [126, 207] on icon at bounding box center [128, 205] width 10 height 10
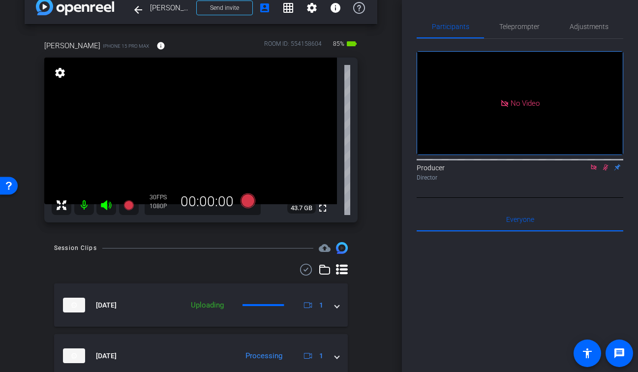
click at [606, 171] on icon at bounding box center [606, 167] width 8 height 7
click at [595, 171] on icon at bounding box center [594, 167] width 8 height 7
click at [371, 141] on div "[PERSON_NAME] iPhone 15 Pro Max info ROOM ID: 554158604 85% battery_std fullscr…" at bounding box center [201, 128] width 353 height 208
click at [164, 273] on div at bounding box center [201, 270] width 294 height 12
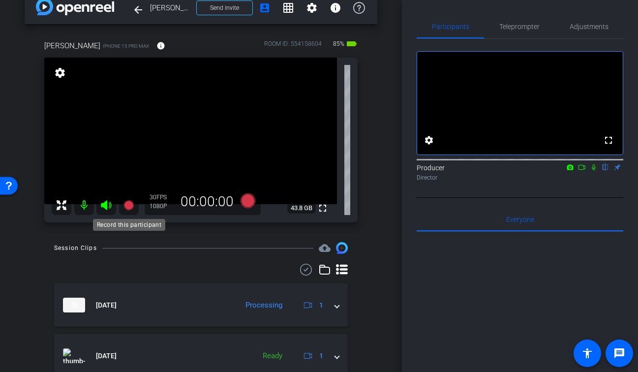
click at [129, 205] on icon at bounding box center [128, 205] width 10 height 10
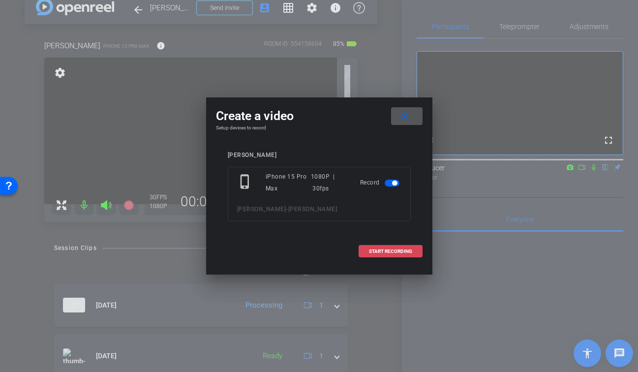
click at [410, 250] on span "START RECORDING" at bounding box center [390, 251] width 43 height 5
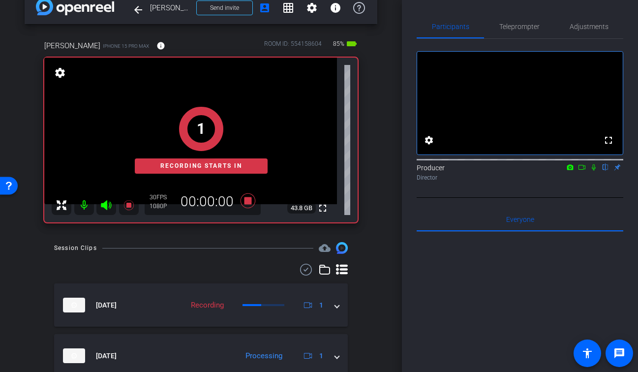
click at [594, 171] on icon at bounding box center [594, 167] width 8 height 7
click at [585, 171] on icon at bounding box center [582, 167] width 8 height 7
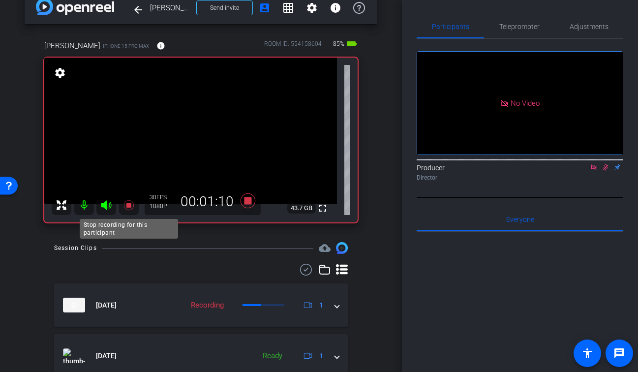
click at [122, 207] on mat-icon at bounding box center [129, 205] width 20 height 20
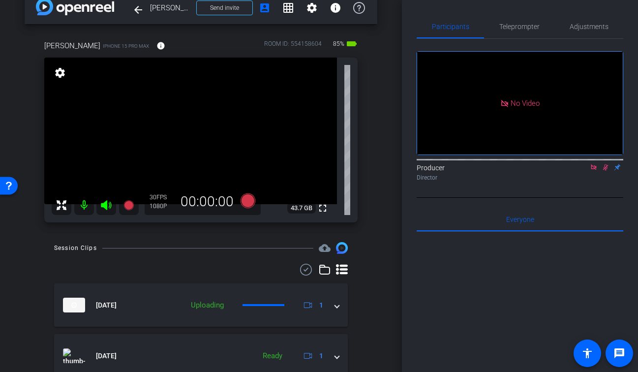
click at [607, 171] on icon at bounding box center [606, 167] width 8 height 7
click at [595, 170] on icon at bounding box center [593, 166] width 5 height 5
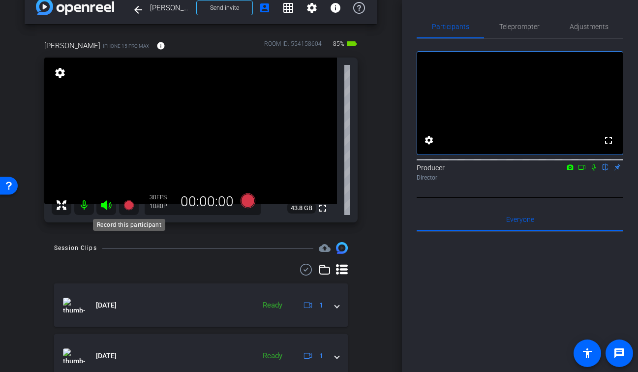
click at [131, 205] on icon at bounding box center [128, 205] width 10 height 10
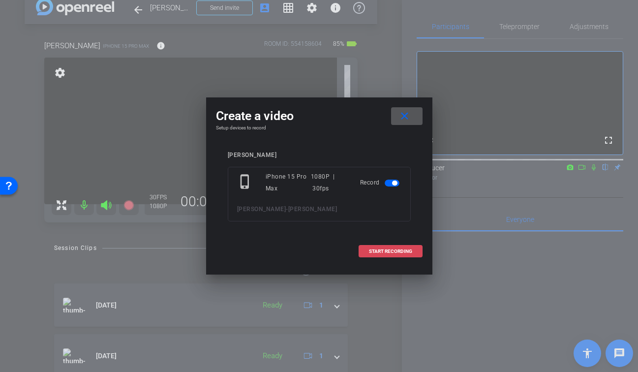
click at [376, 250] on span "START RECORDING" at bounding box center [390, 251] width 43 height 5
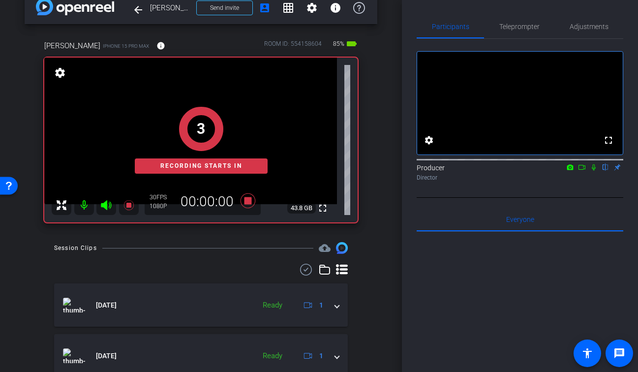
click at [595, 171] on icon at bounding box center [594, 167] width 8 height 7
click at [581, 171] on icon at bounding box center [582, 167] width 8 height 7
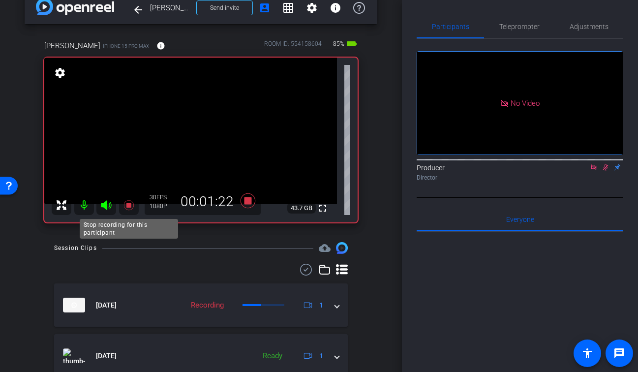
click at [130, 206] on icon at bounding box center [128, 205] width 10 height 10
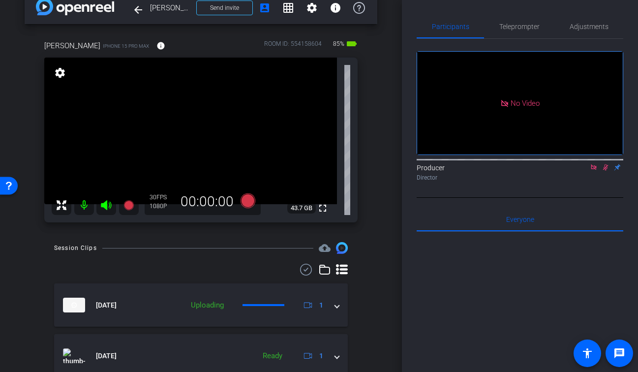
click at [606, 171] on icon at bounding box center [605, 167] width 5 height 6
click at [595, 170] on icon at bounding box center [593, 166] width 5 height 5
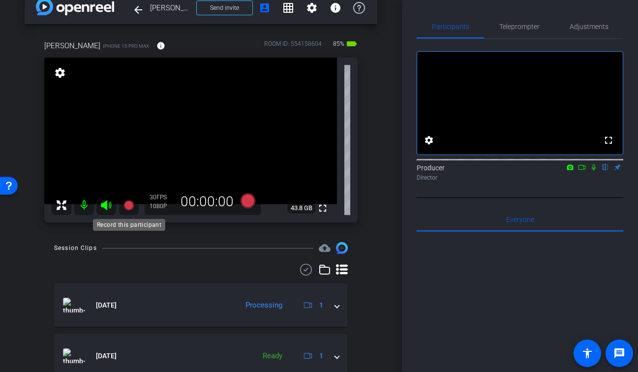
click at [127, 204] on icon at bounding box center [128, 205] width 10 height 10
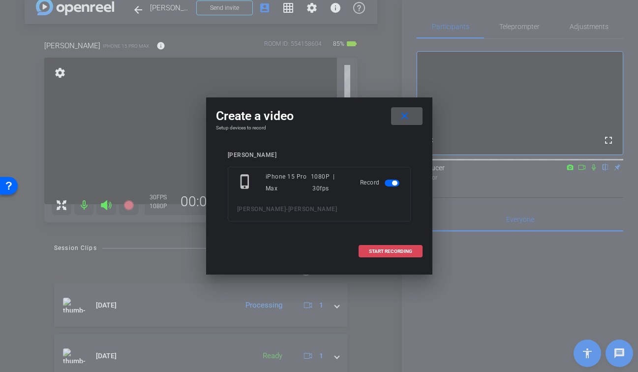
click at [411, 254] on span at bounding box center [390, 252] width 63 height 24
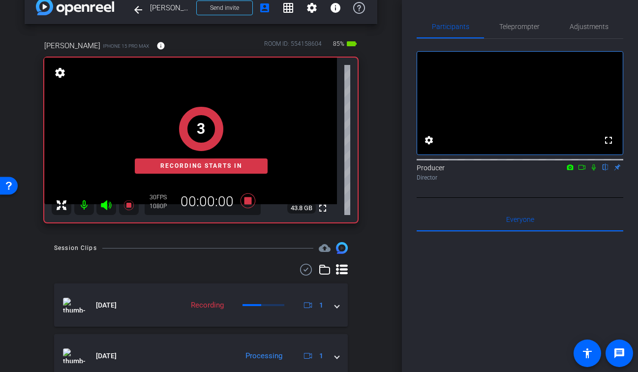
click at [592, 171] on icon at bounding box center [594, 167] width 8 height 7
click at [584, 170] on icon at bounding box center [581, 167] width 7 height 5
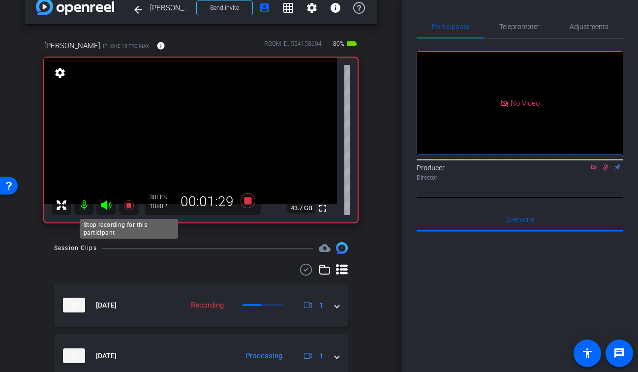
click at [128, 203] on icon at bounding box center [128, 205] width 10 height 10
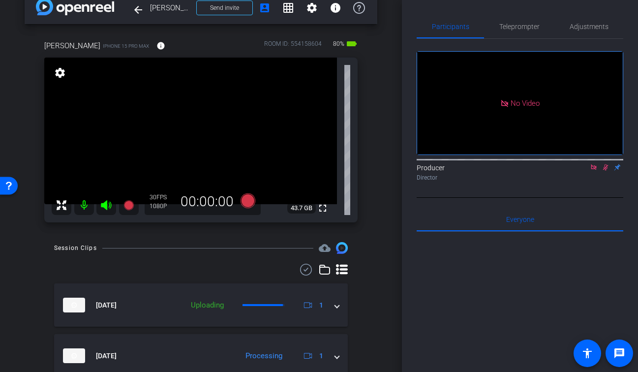
click at [605, 171] on icon at bounding box center [605, 167] width 5 height 6
click at [595, 171] on icon at bounding box center [594, 167] width 8 height 7
click at [130, 204] on icon at bounding box center [128, 205] width 10 height 10
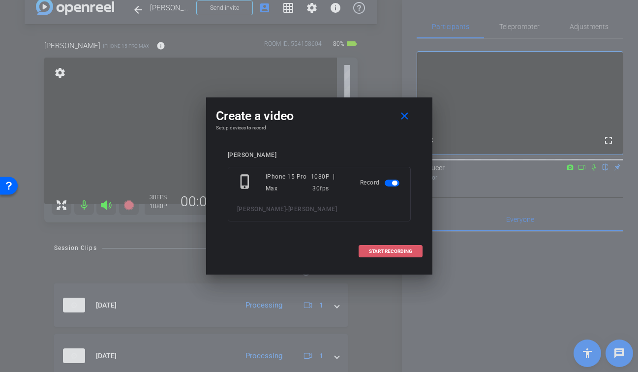
click at [387, 251] on span "START RECORDING" at bounding box center [390, 251] width 43 height 5
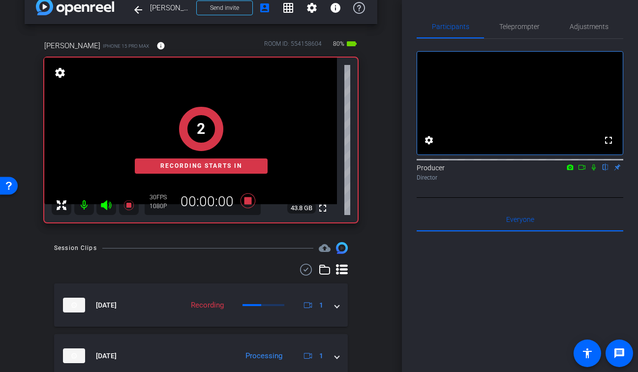
click at [594, 171] on icon at bounding box center [594, 167] width 8 height 7
click at [582, 171] on icon at bounding box center [582, 167] width 8 height 7
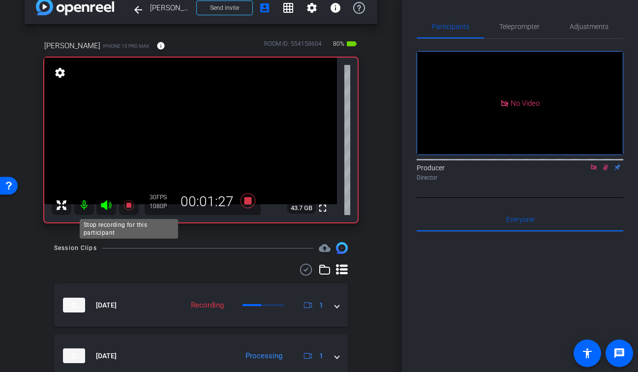
click at [126, 208] on icon at bounding box center [129, 205] width 12 height 12
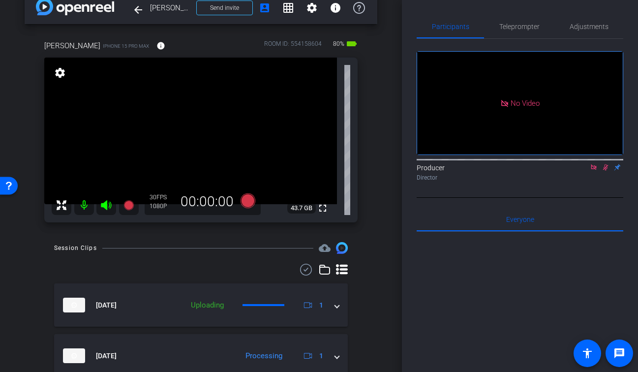
click at [606, 171] on icon at bounding box center [606, 167] width 8 height 7
click at [594, 171] on icon at bounding box center [594, 167] width 8 height 7
click at [130, 206] on icon at bounding box center [128, 205] width 10 height 10
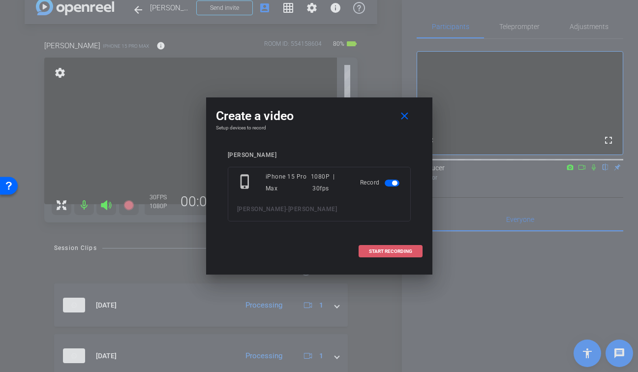
click at [381, 249] on span "START RECORDING" at bounding box center [390, 251] width 43 height 5
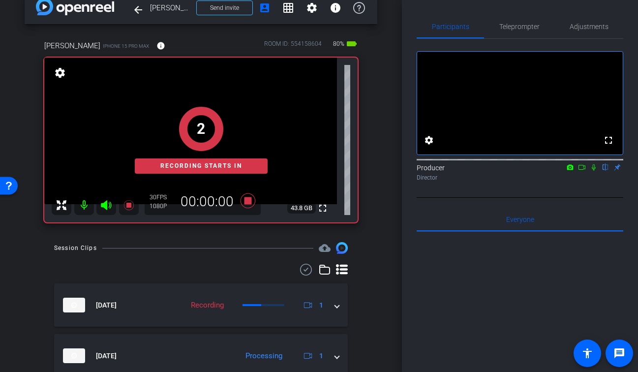
click at [590, 171] on icon at bounding box center [594, 167] width 8 height 7
click at [581, 171] on icon at bounding box center [582, 167] width 8 height 7
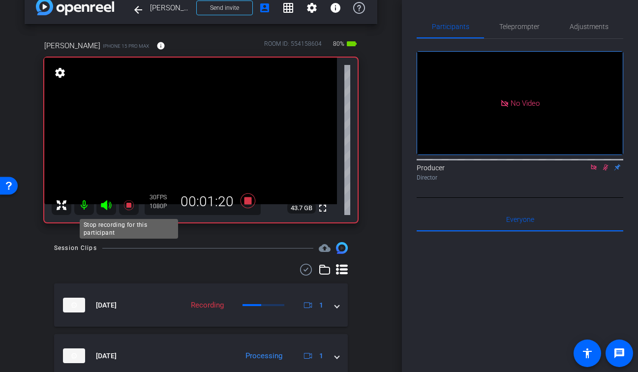
click at [130, 204] on icon at bounding box center [128, 205] width 10 height 10
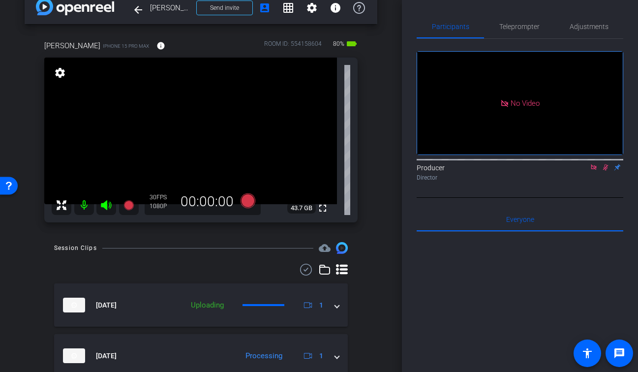
click at [604, 171] on icon at bounding box center [605, 167] width 5 height 6
click at [592, 171] on icon at bounding box center [594, 167] width 8 height 7
click at [380, 182] on div "arrow_back [PERSON_NAME] Back to project Send invite account_box grid_on settin…" at bounding box center [201, 168] width 402 height 372
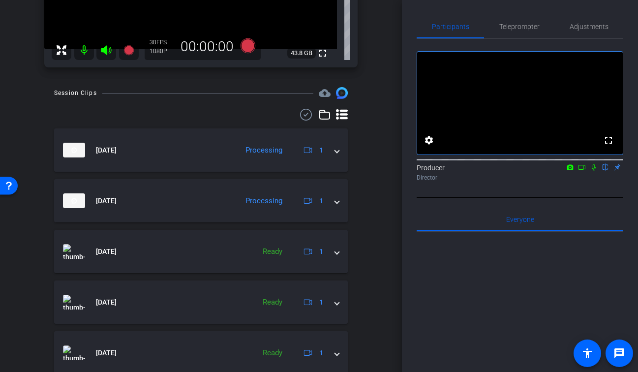
scroll to position [0, 0]
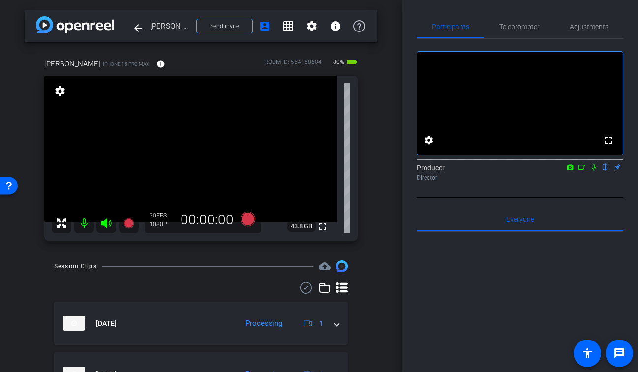
click at [374, 137] on div "[PERSON_NAME] iPhone 15 Pro Max info ROOM ID: 554158604 80% battery_std fullscr…" at bounding box center [201, 146] width 353 height 208
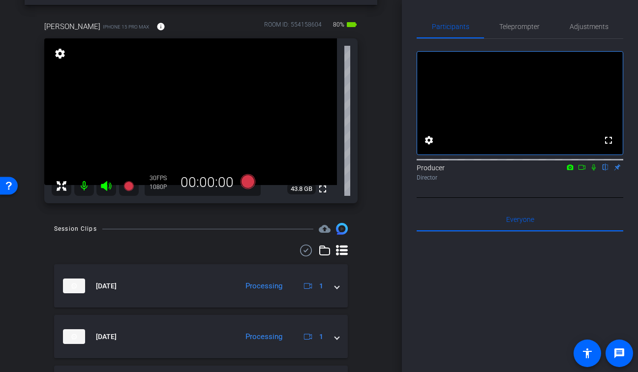
scroll to position [34, 0]
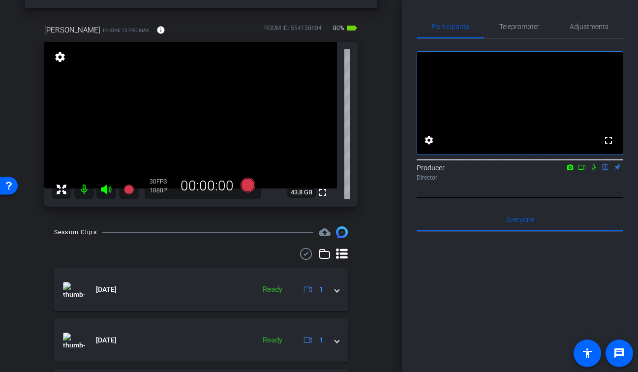
click at [593, 171] on icon at bounding box center [594, 167] width 8 height 7
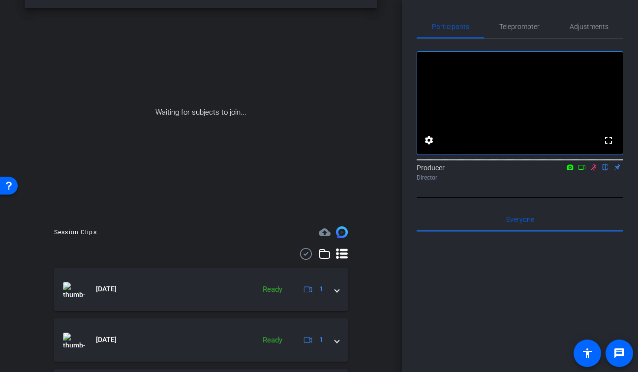
click at [582, 171] on icon at bounding box center [582, 167] width 8 height 7
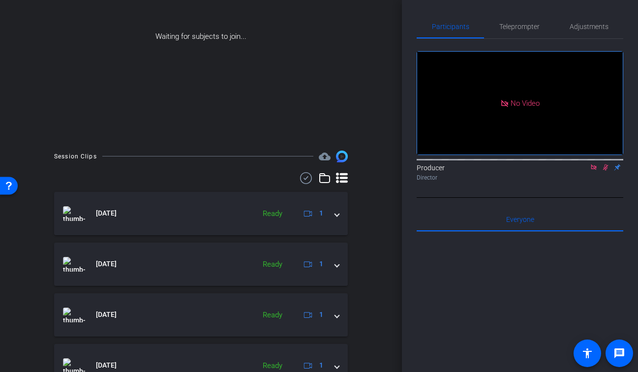
scroll to position [115, 0]
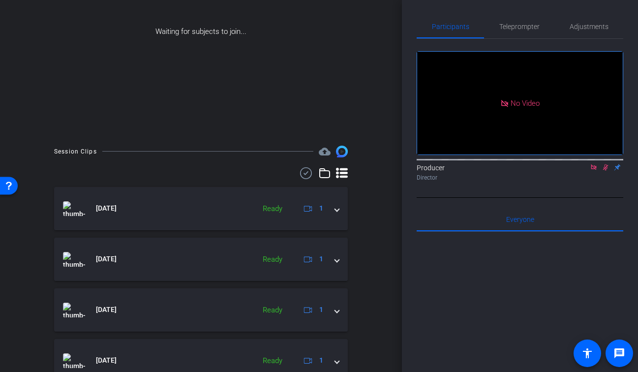
click at [305, 175] on icon at bounding box center [306, 173] width 15 height 12
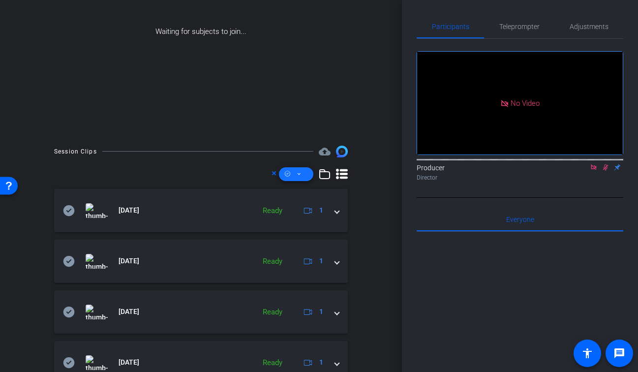
click at [302, 174] on span at bounding box center [296, 174] width 34 height 24
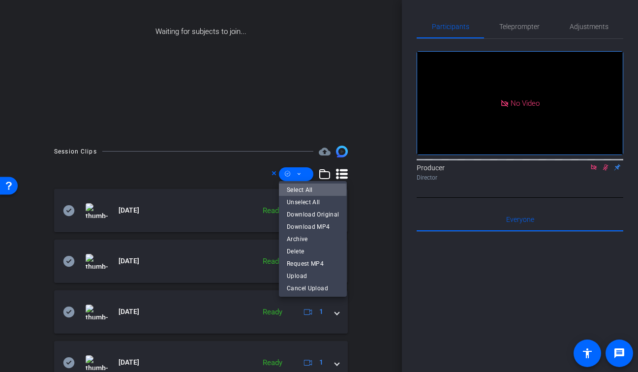
click at [304, 190] on span "Select All" at bounding box center [313, 190] width 52 height 12
click at [328, 227] on span "Download MP4" at bounding box center [313, 227] width 52 height 12
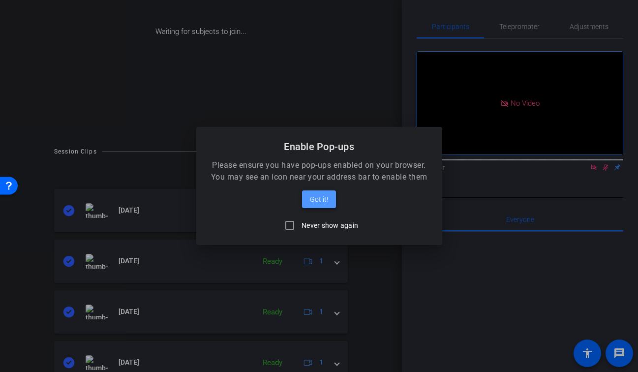
click at [327, 203] on span "Got it!" at bounding box center [319, 199] width 18 height 12
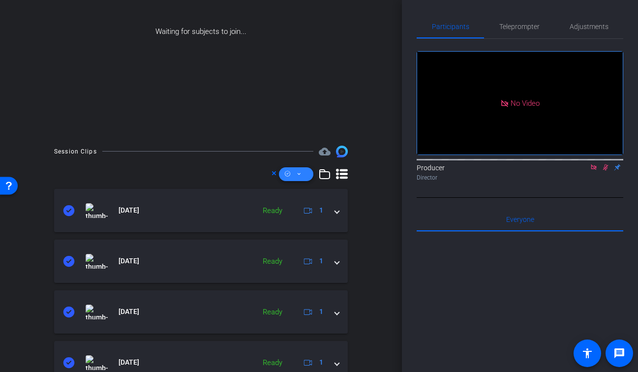
click at [290, 173] on span at bounding box center [296, 174] width 34 height 24
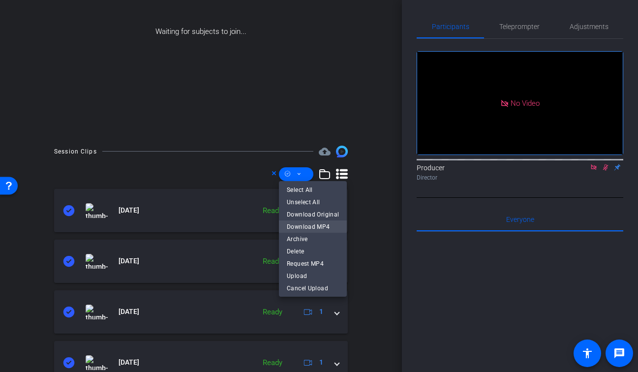
click at [328, 224] on span "Download MP4" at bounding box center [313, 227] width 52 height 12
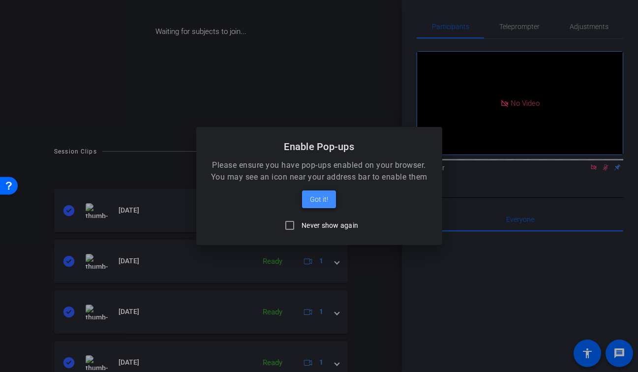
click at [330, 196] on span at bounding box center [319, 199] width 34 height 24
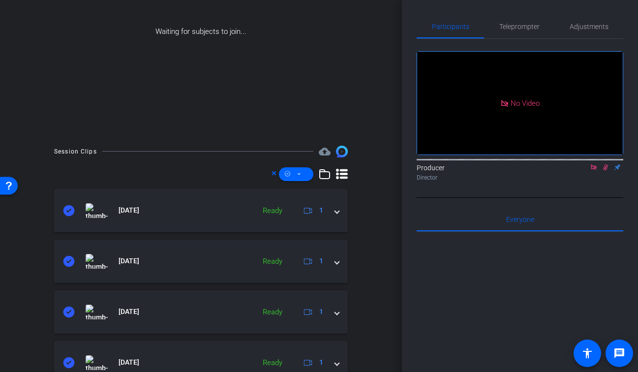
scroll to position [0, 0]
